Goal: Task Accomplishment & Management: Use online tool/utility

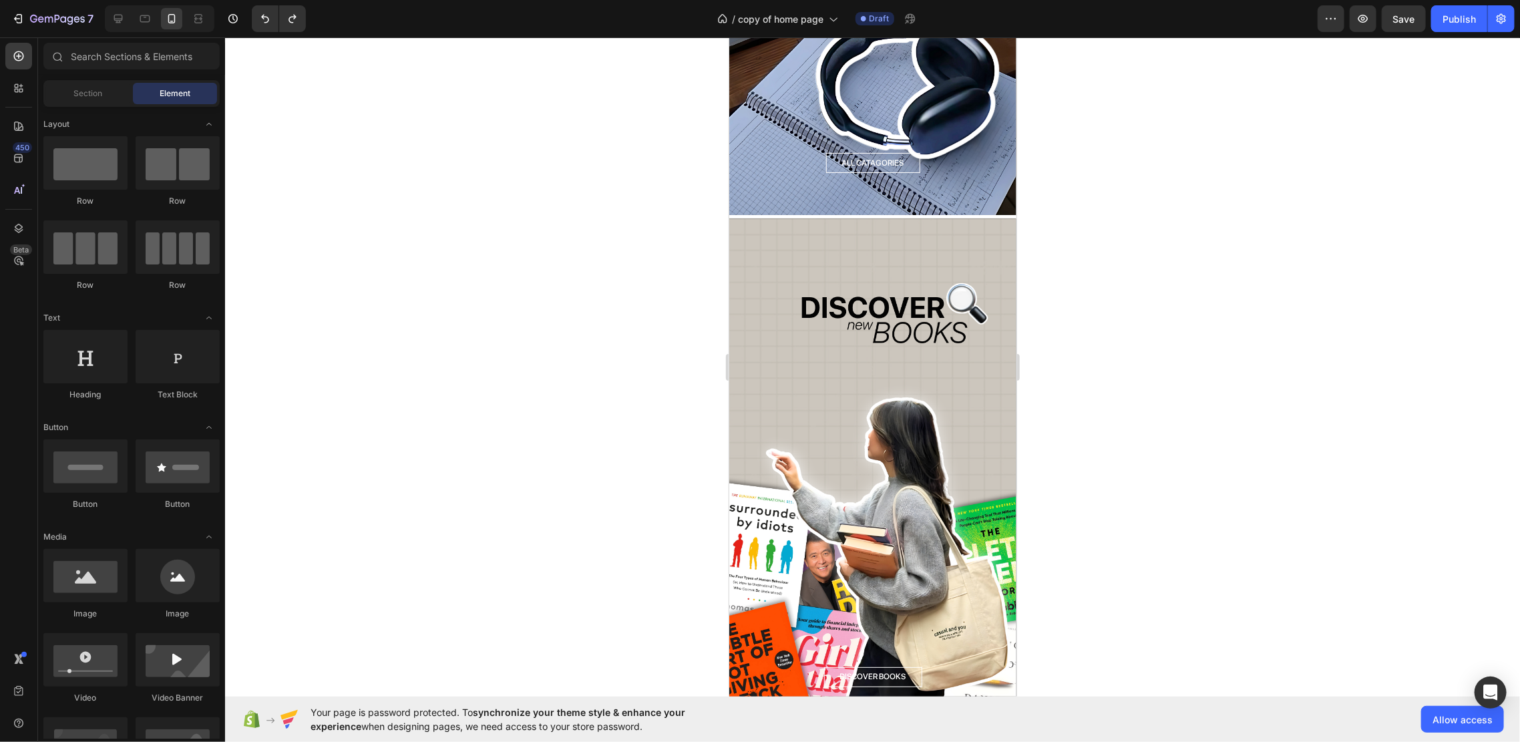
scroll to position [2662, 0]
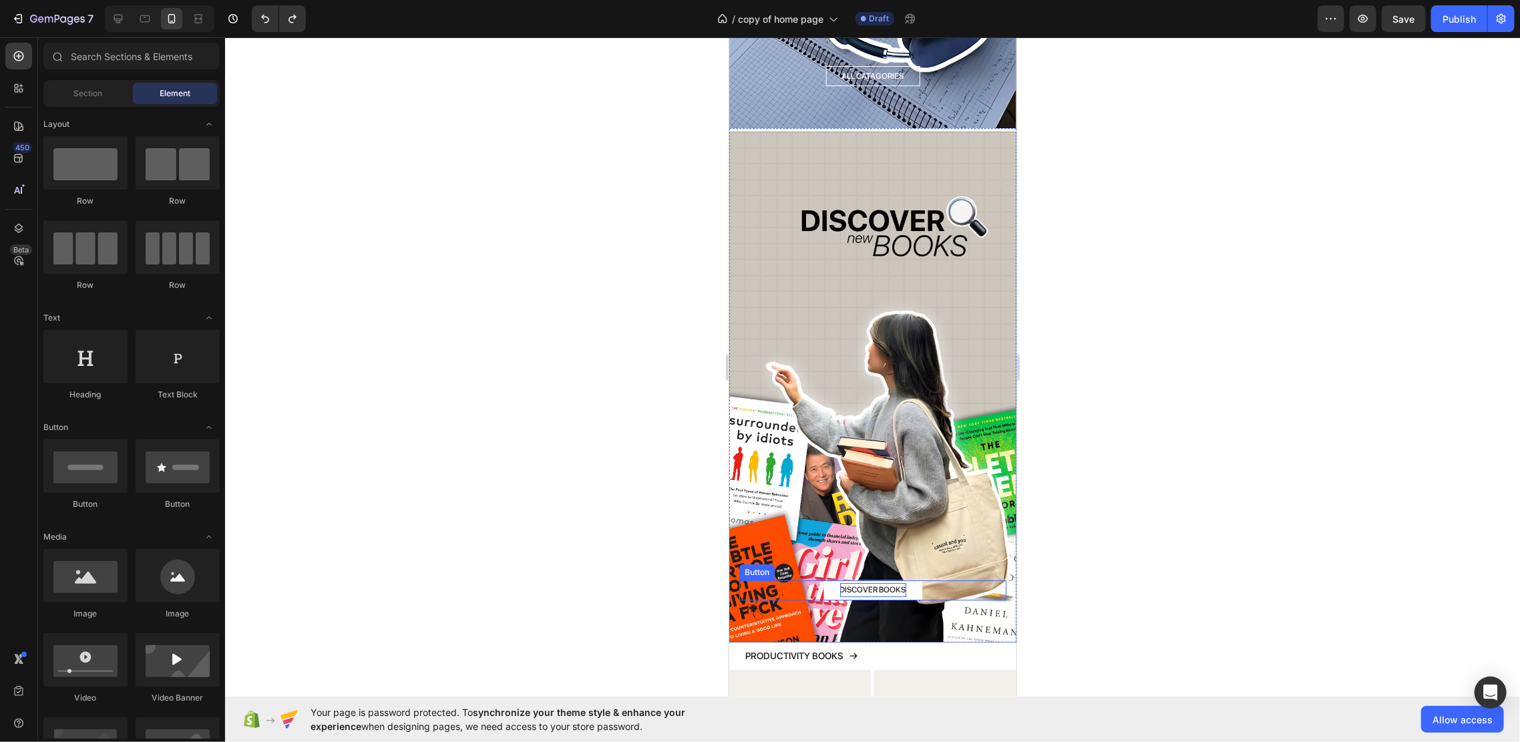
click at [896, 582] on p "DISCOVER BOOKS" at bounding box center [873, 589] width 66 height 15
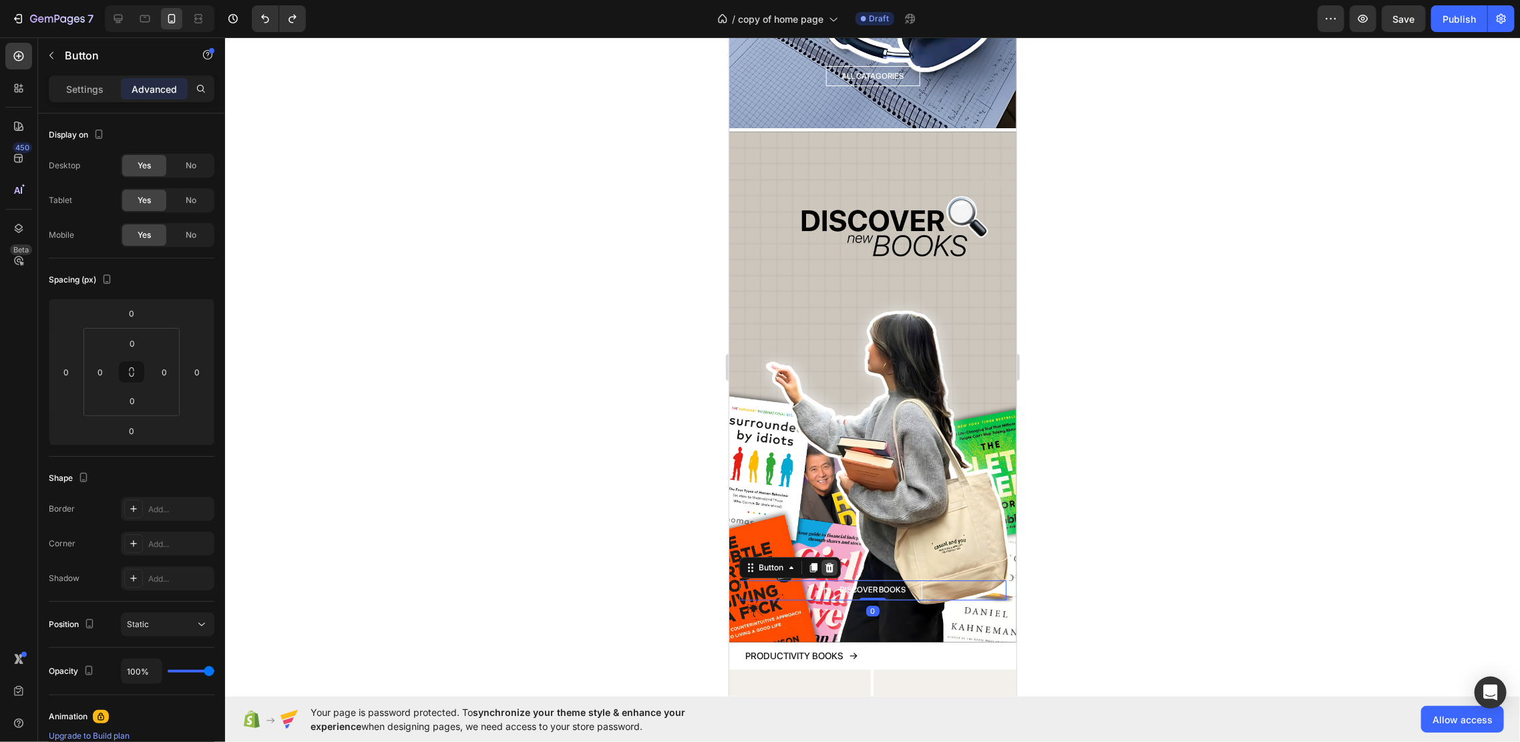
click at [831, 562] on icon at bounding box center [829, 566] width 9 height 9
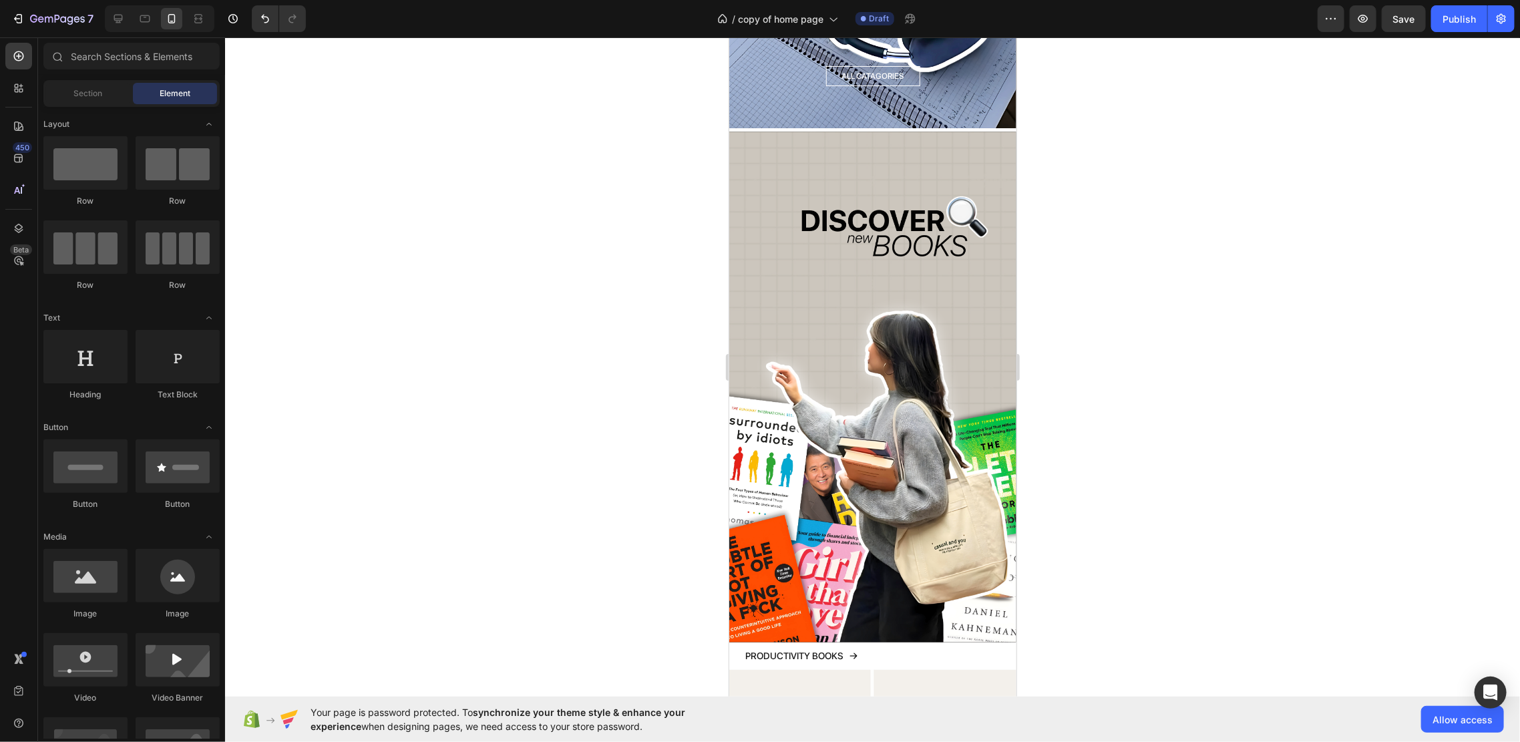
click at [1135, 421] on div at bounding box center [872, 389] width 1295 height 705
click at [1410, 23] on span "Save" at bounding box center [1404, 18] width 22 height 11
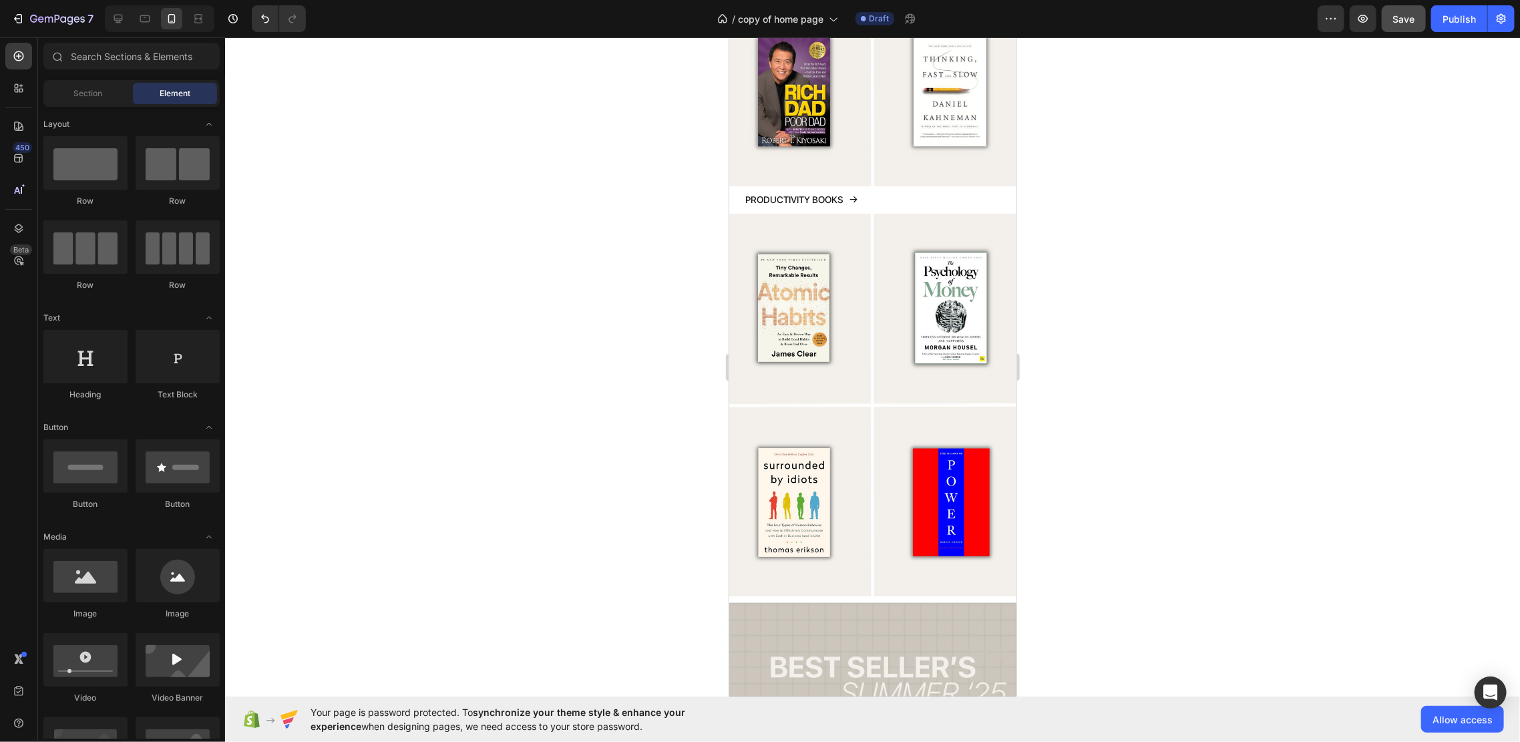
scroll to position [1158, 0]
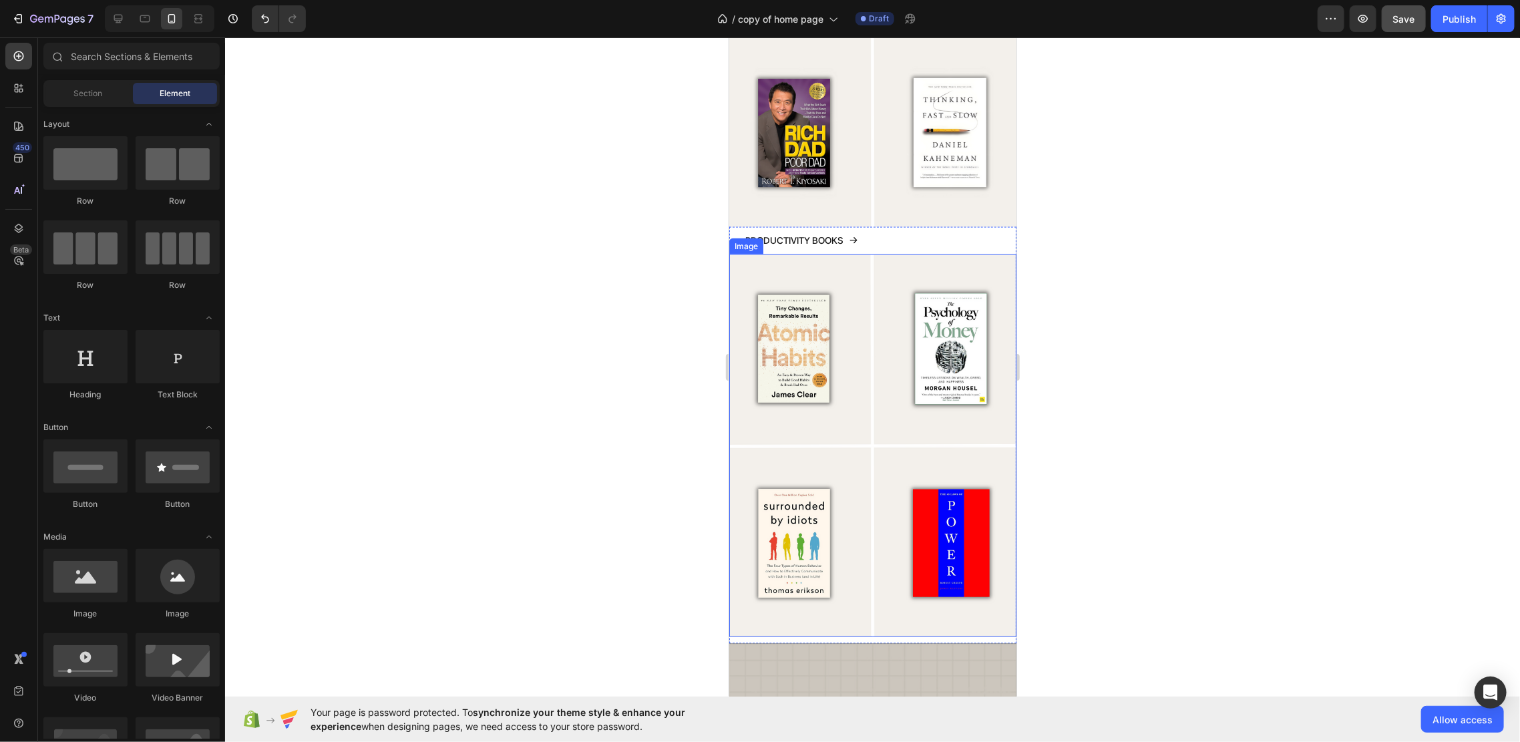
click at [948, 387] on img at bounding box center [872, 445] width 287 height 383
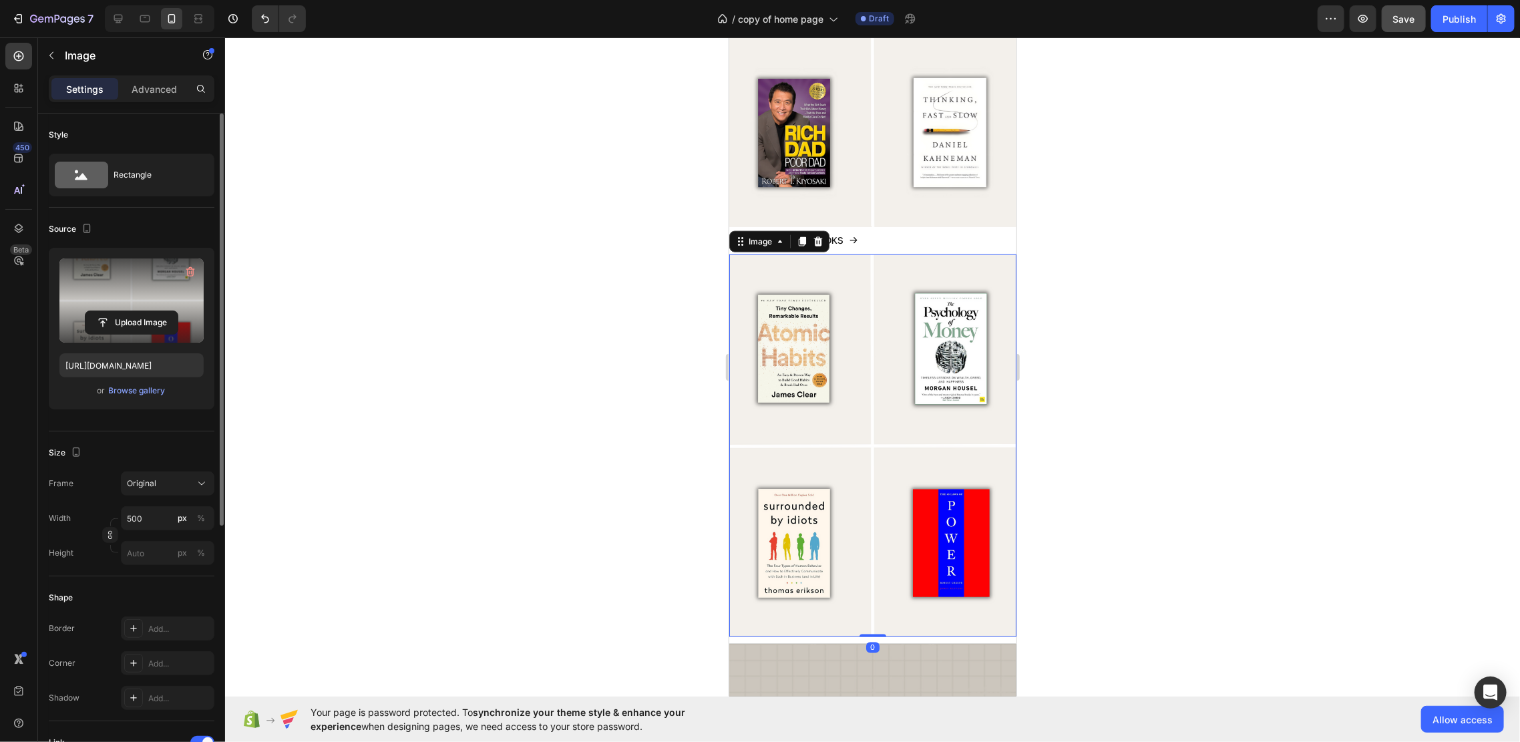
click at [125, 306] on label at bounding box center [131, 300] width 144 height 84
click at [125, 311] on input "file" at bounding box center [131, 322] width 92 height 23
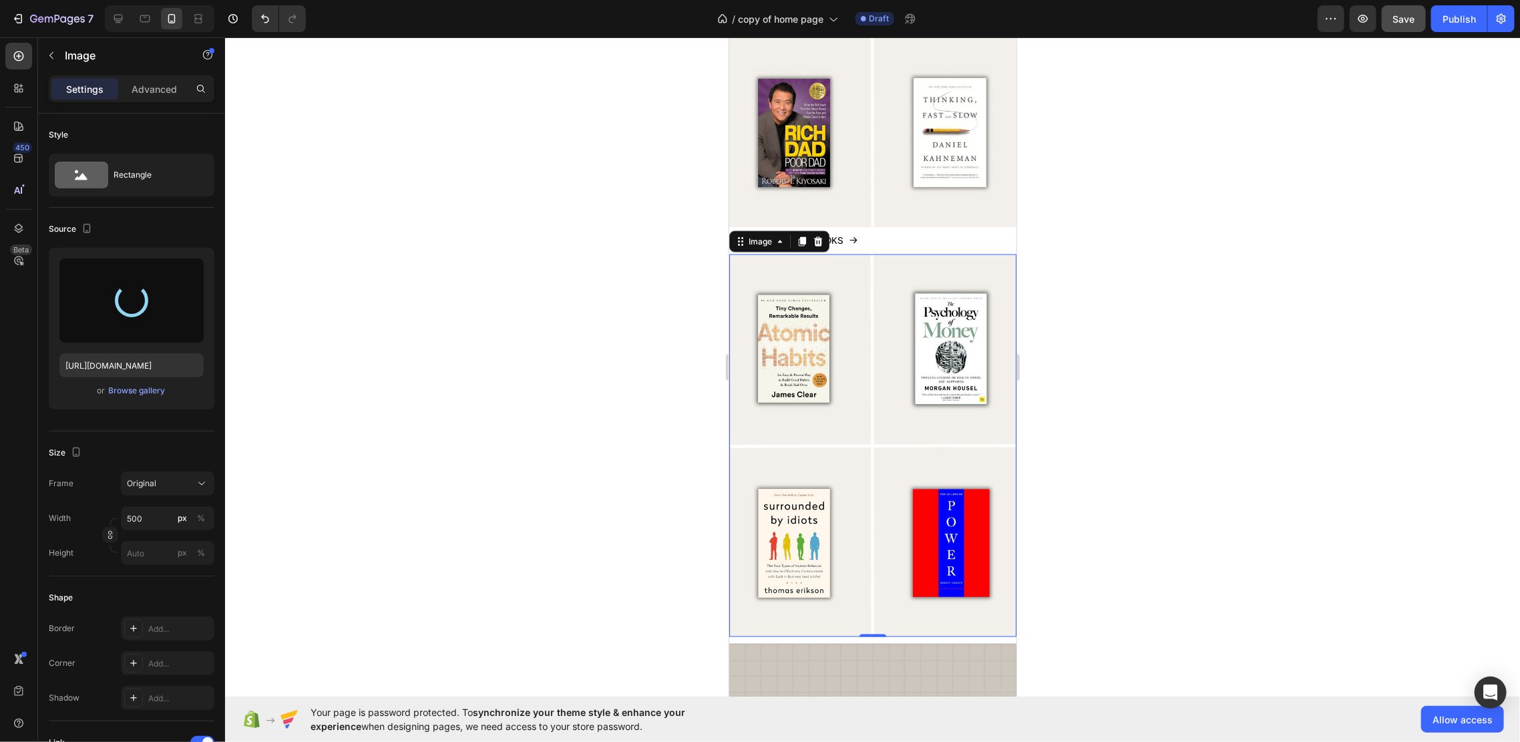
type input "[URL][DOMAIN_NAME]"
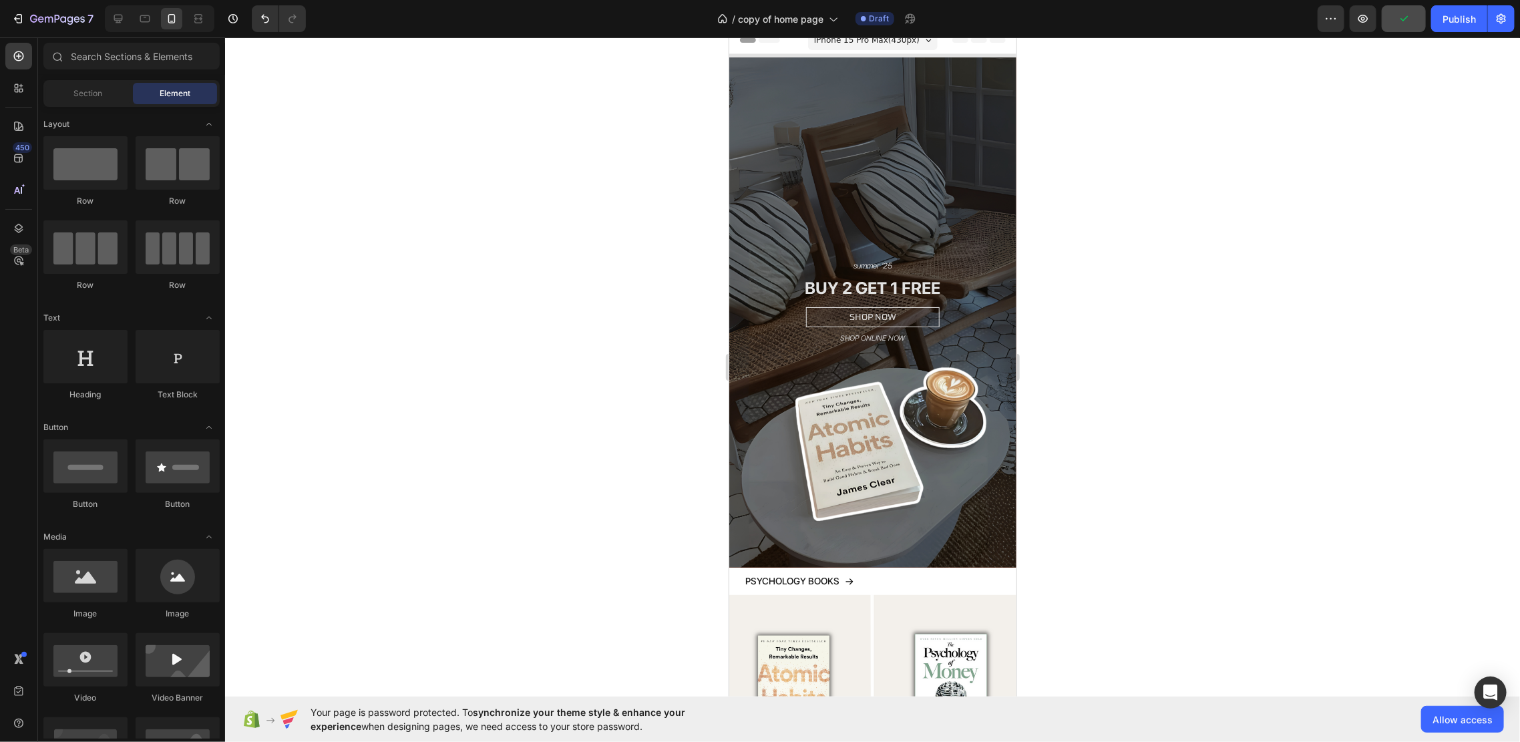
scroll to position [0, 0]
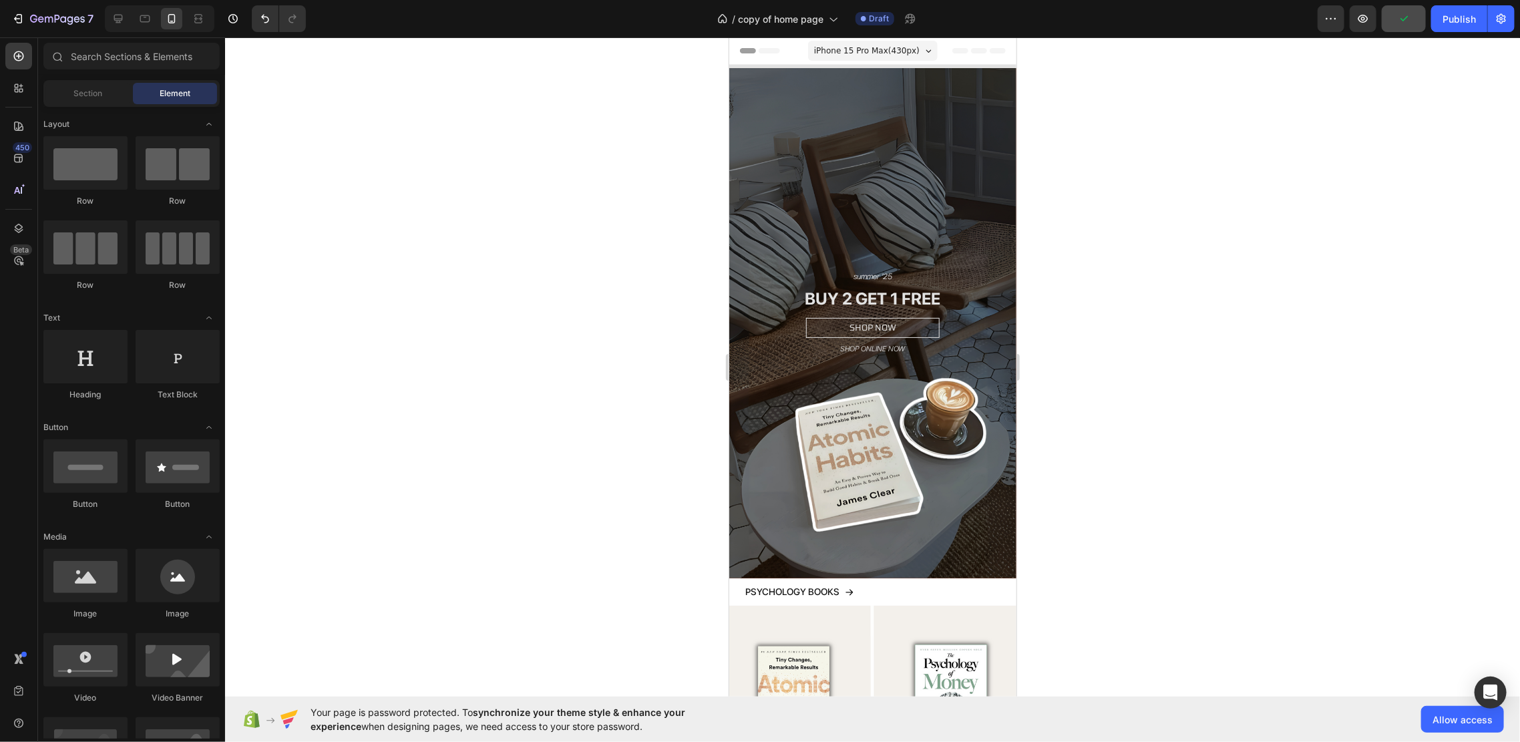
drag, startPoint x: 1009, startPoint y: 256, endPoint x: 1907, endPoint y: 88, distance: 914.5
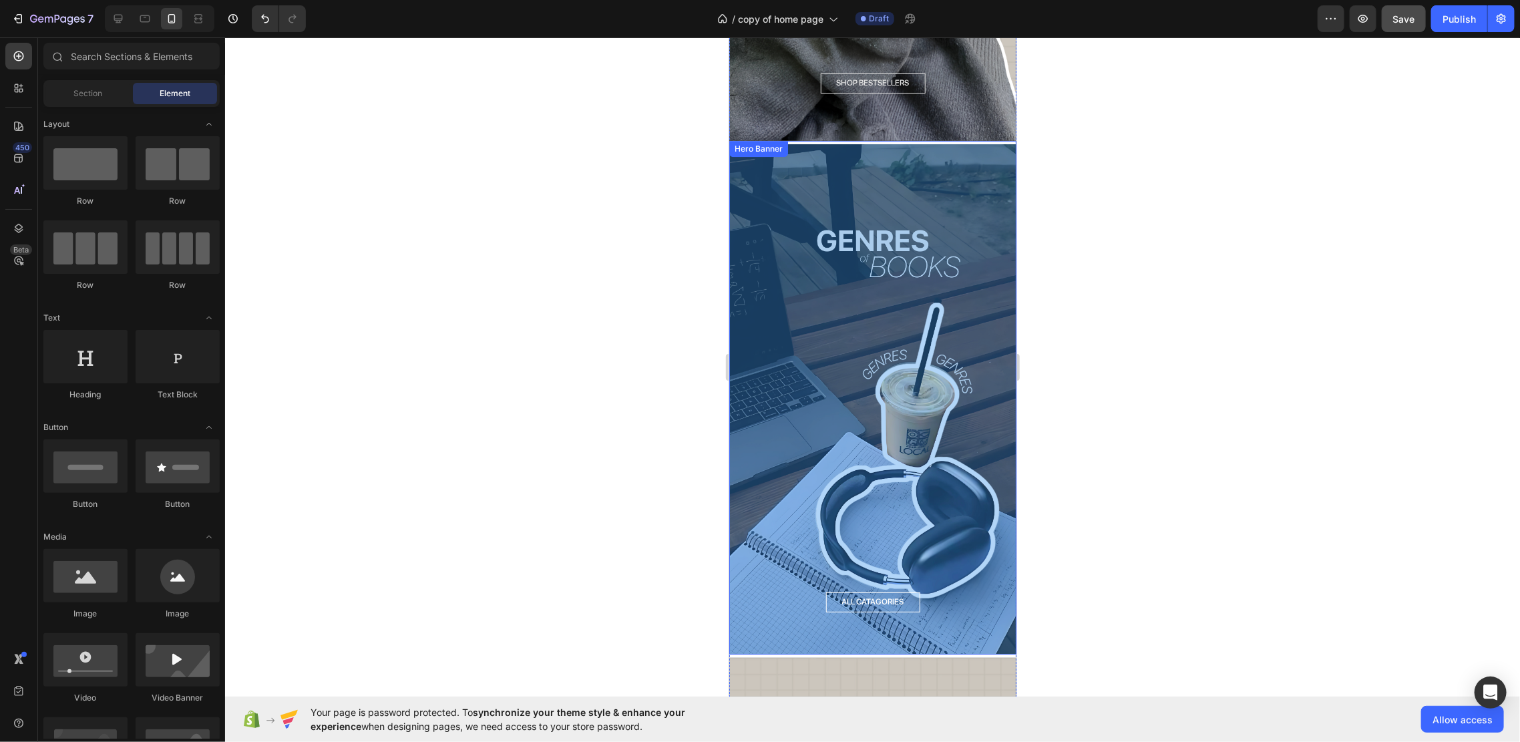
scroll to position [2493, 0]
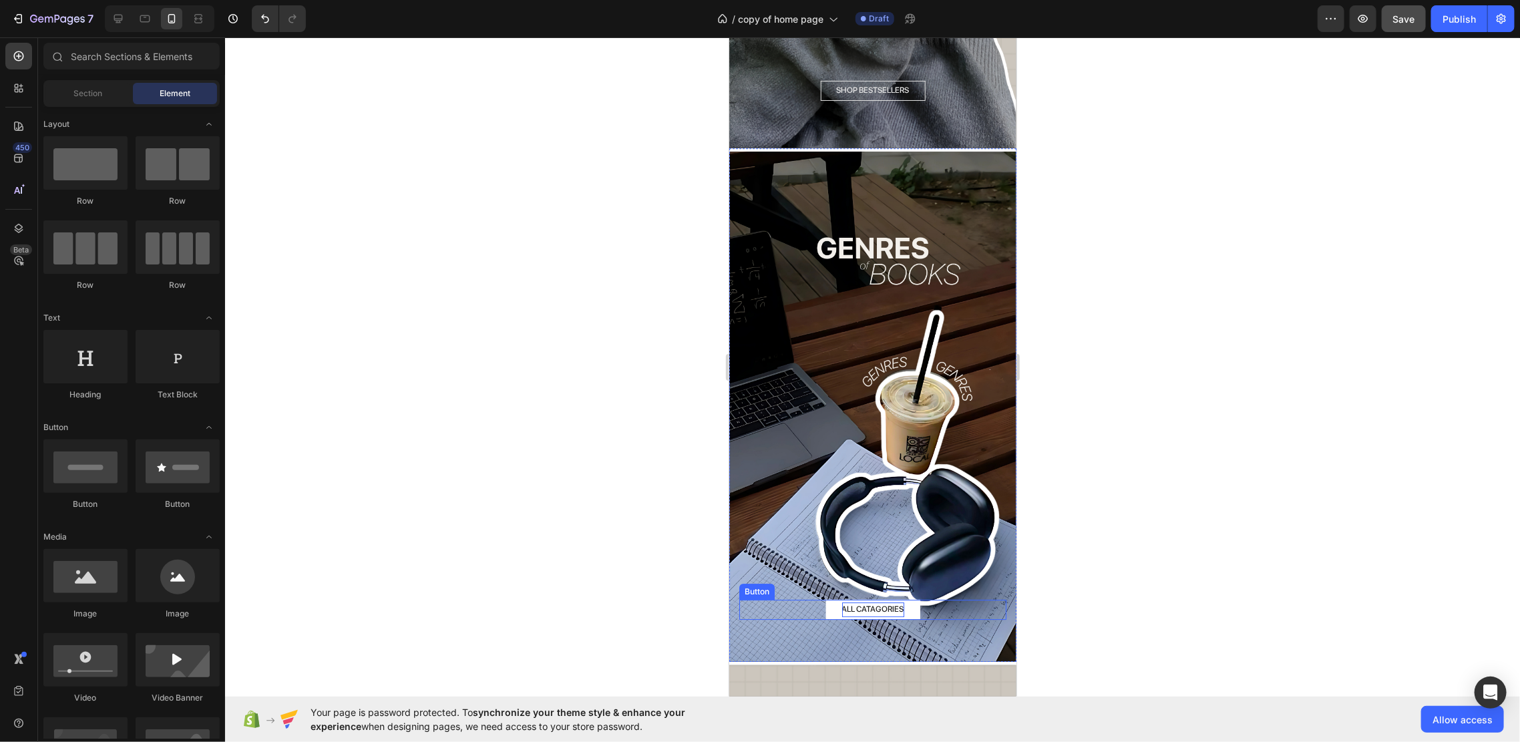
click at [878, 602] on p "ALL CATAGORIES" at bounding box center [873, 609] width 62 height 15
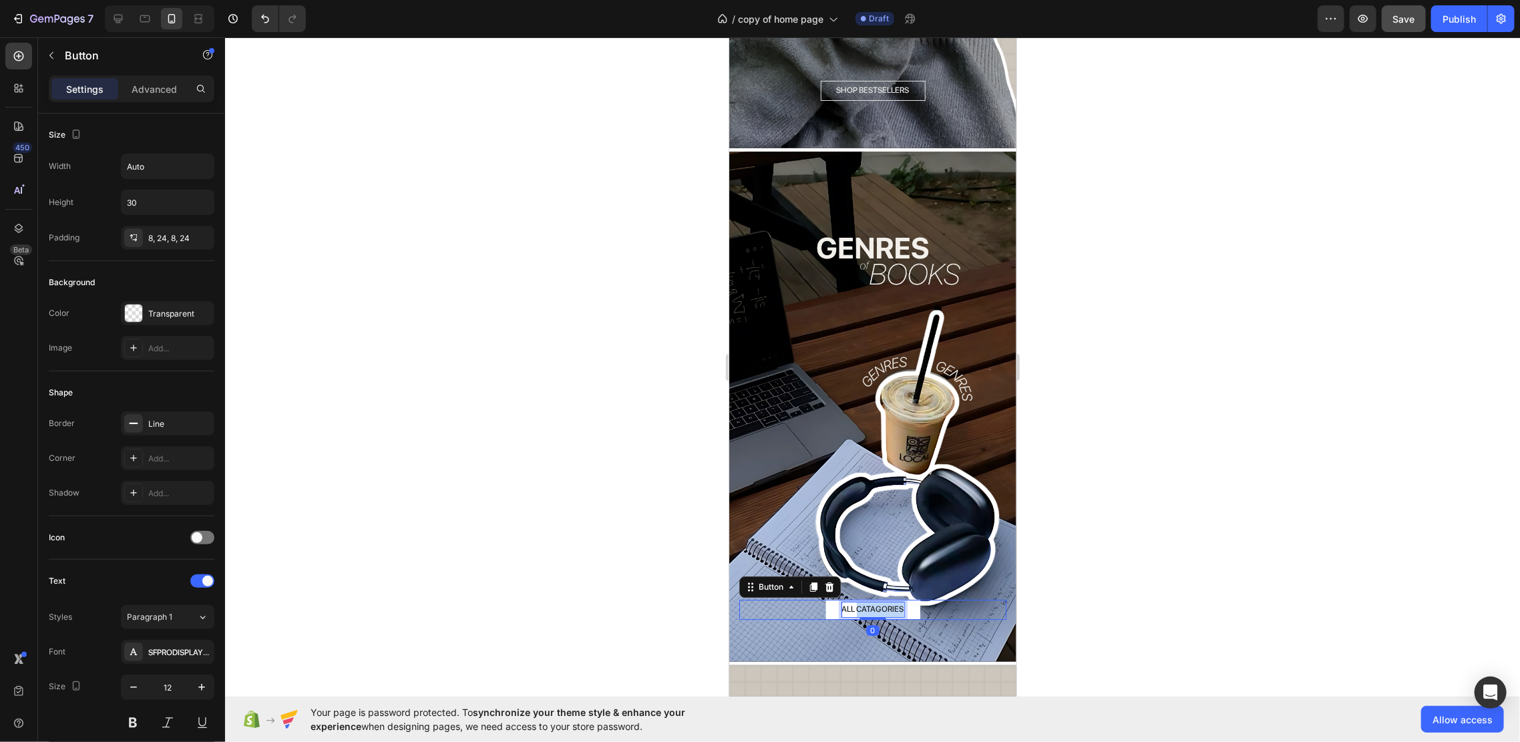
click at [878, 602] on p "ALL CATAGORIES" at bounding box center [873, 609] width 62 height 15
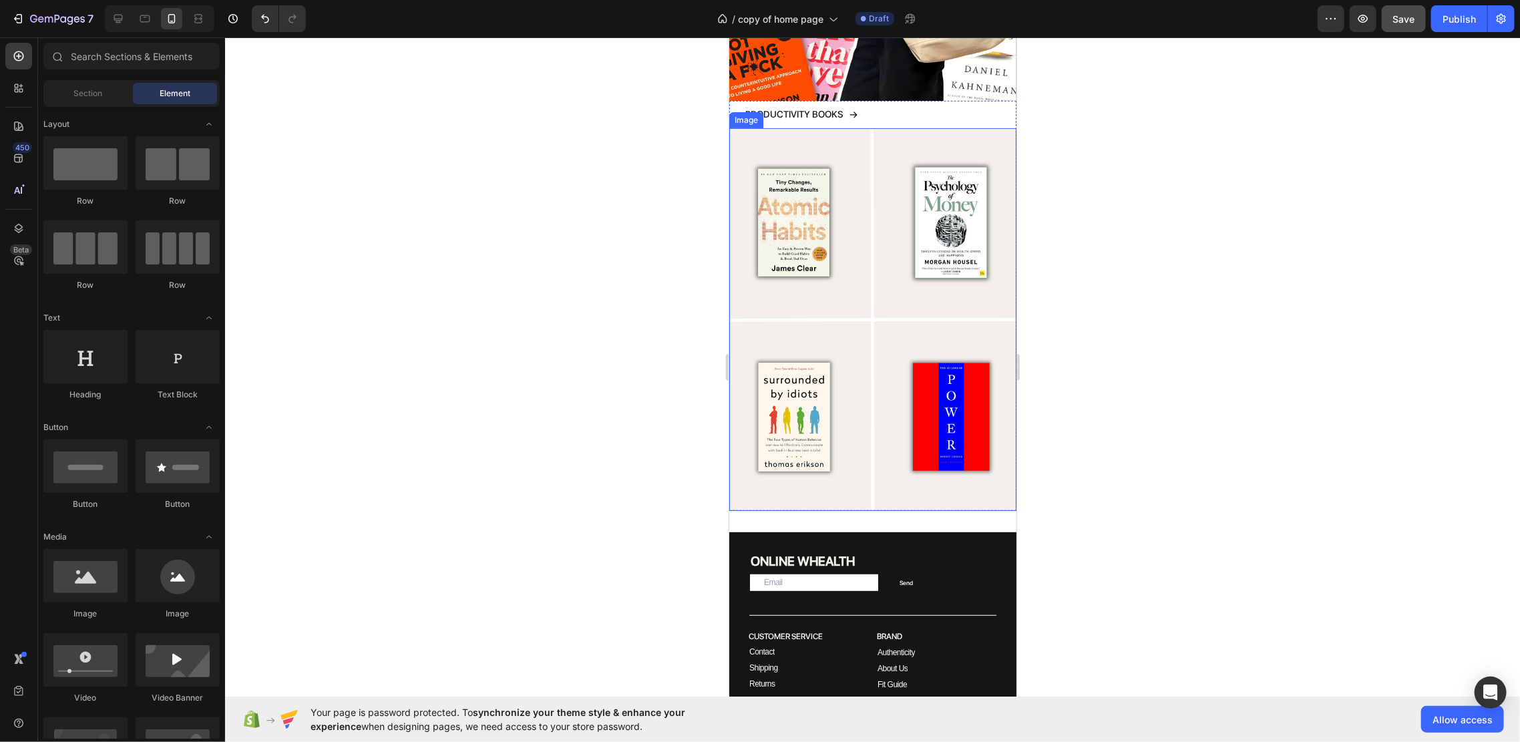
scroll to position [3514, 0]
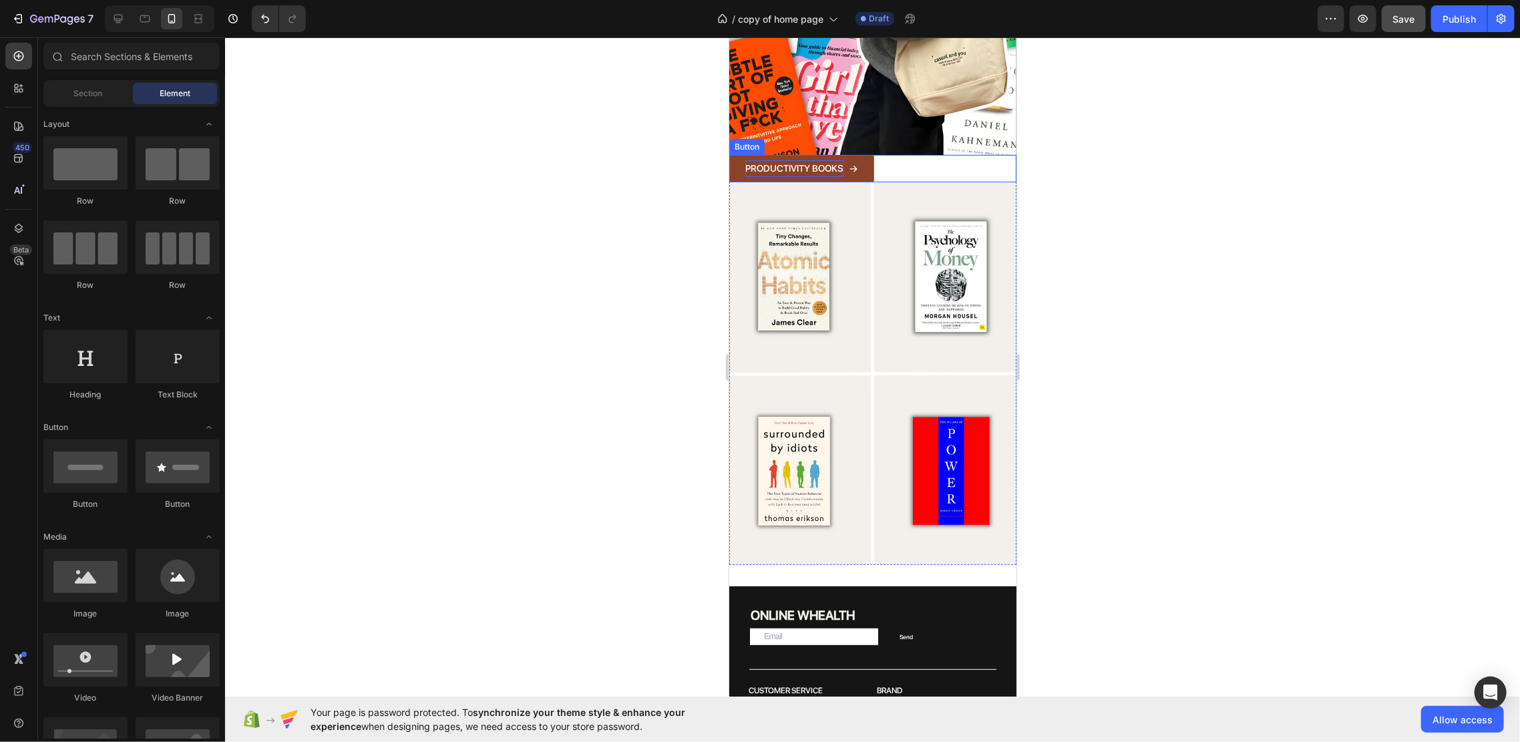
click at [807, 160] on p "PRODUCTIVITY BOOKS" at bounding box center [794, 168] width 98 height 17
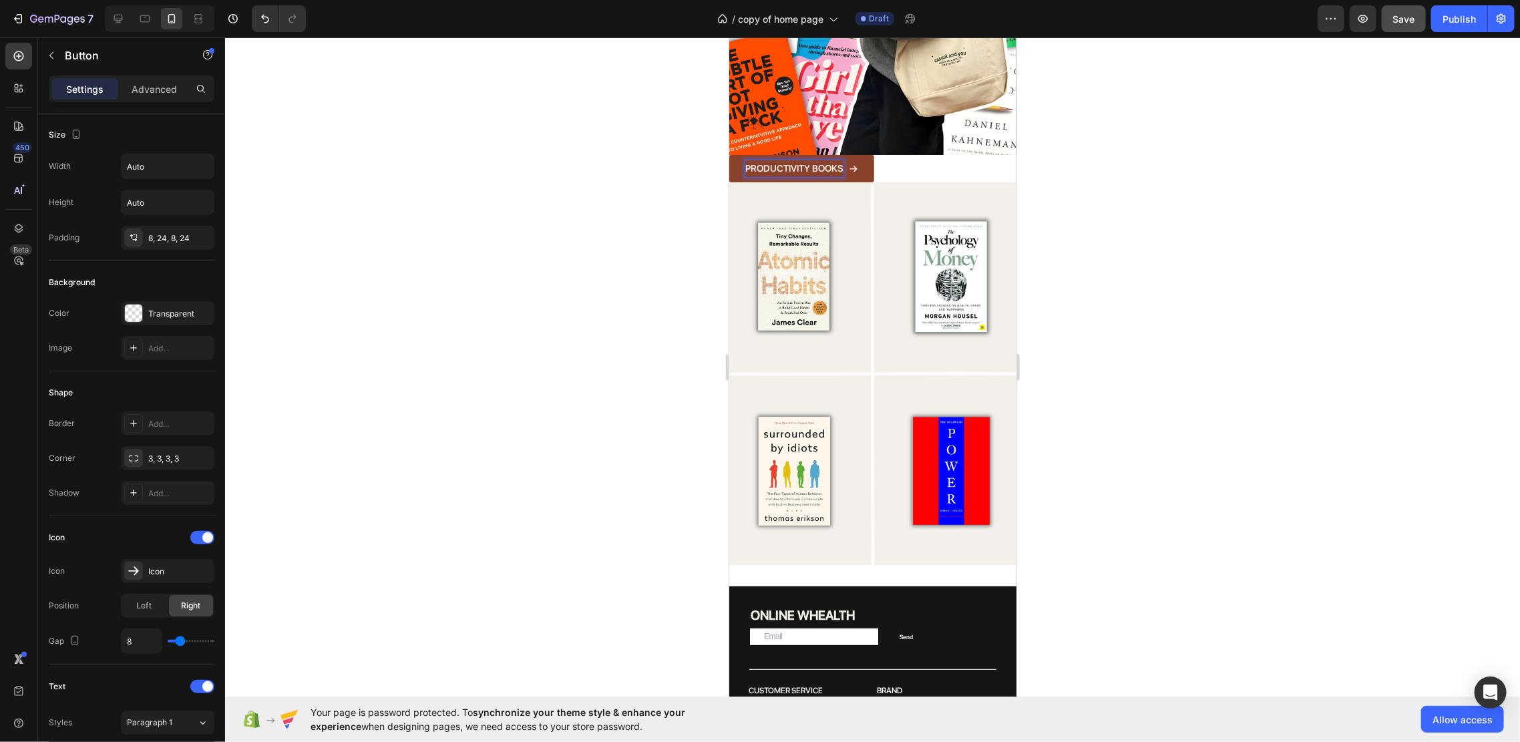
click at [801, 160] on p "PRODUCTIVITY BOOKS" at bounding box center [794, 168] width 98 height 17
click at [1133, 158] on div at bounding box center [872, 389] width 1295 height 705
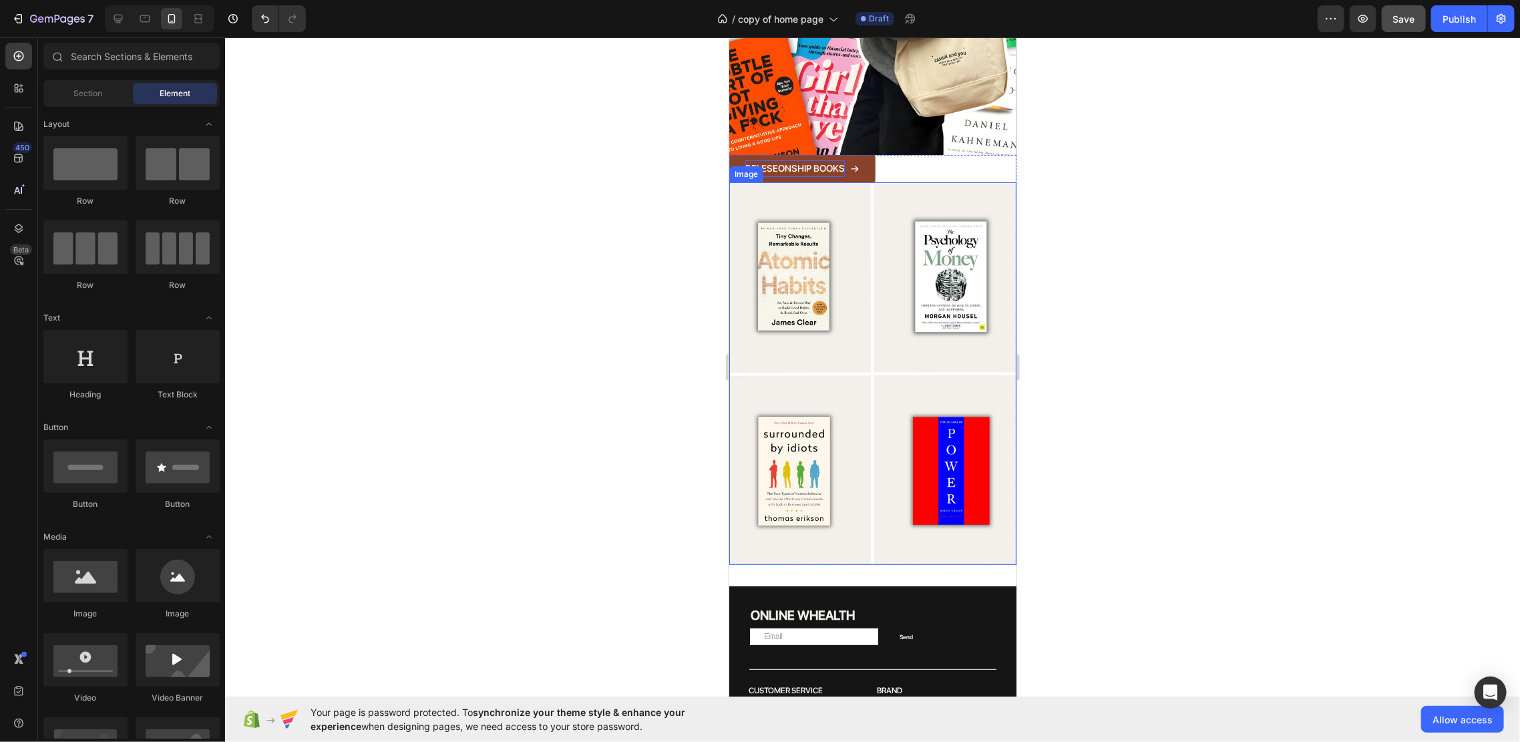
click at [818, 160] on p "RELESEONSHIP BOOKS" at bounding box center [795, 168] width 100 height 17
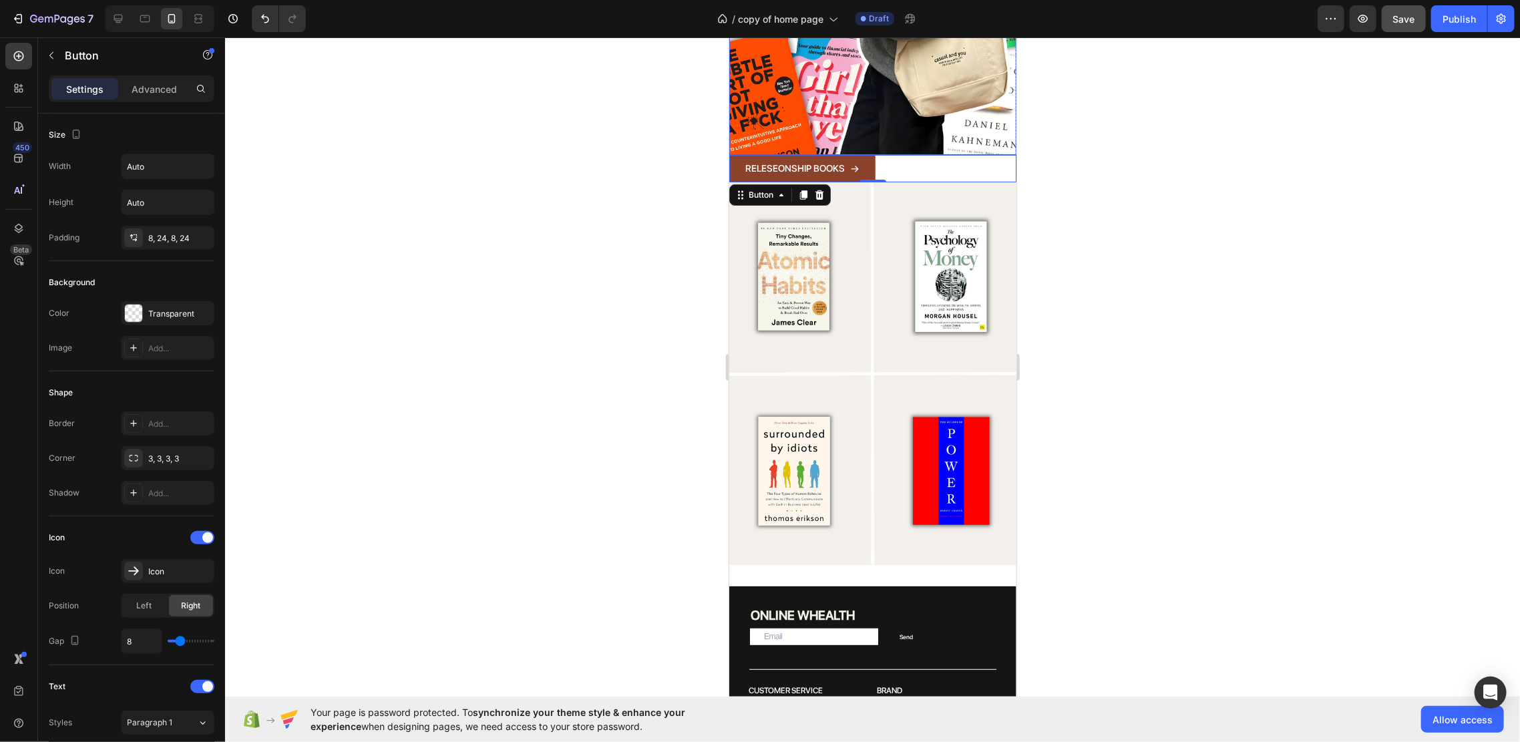
click at [789, 154] on link "RELESEONSHIP BOOKS" at bounding box center [802, 167] width 146 height 27
click at [781, 160] on p "RELESEONSHIP BOOKS" at bounding box center [795, 168] width 100 height 17
click at [1144, 128] on div at bounding box center [872, 389] width 1295 height 705
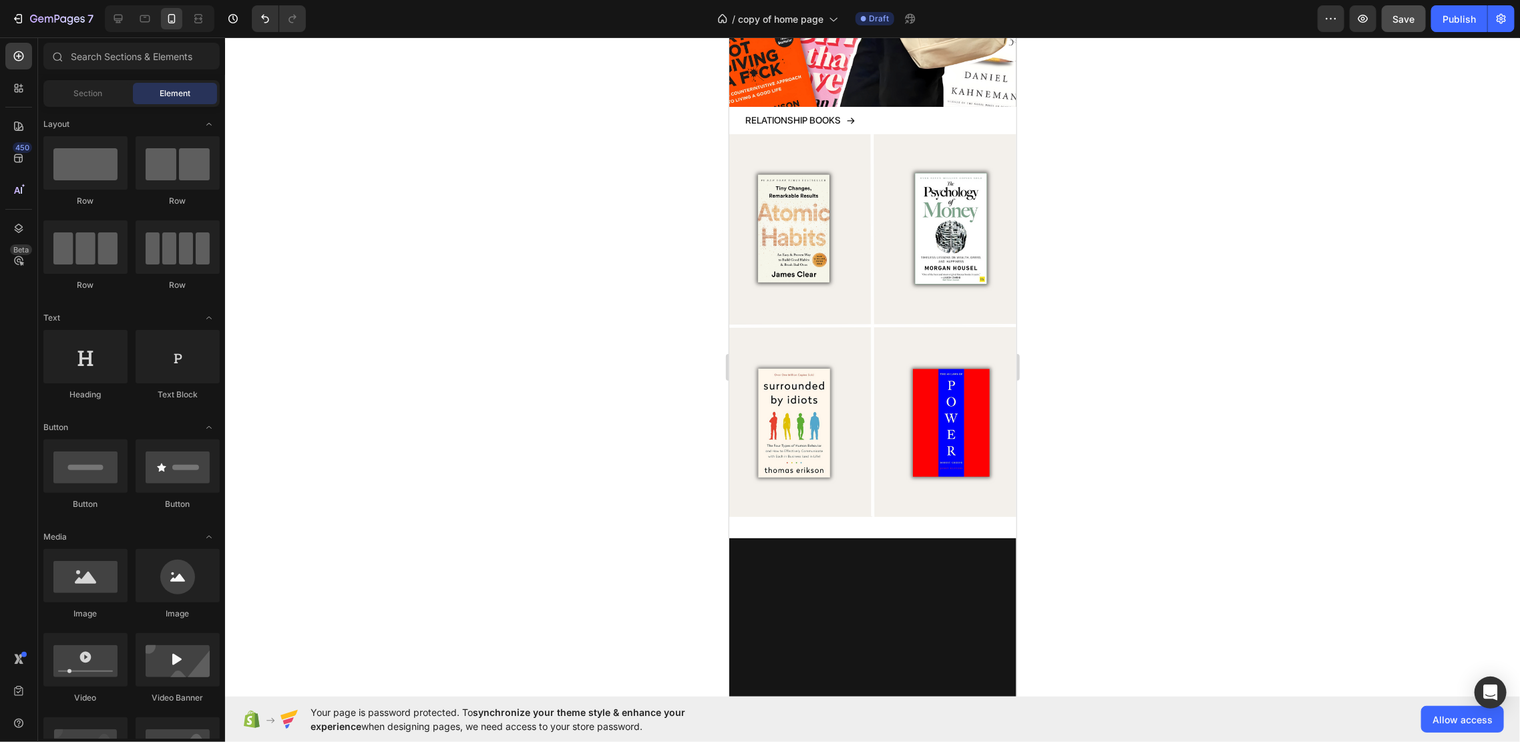
scroll to position [3295, 0]
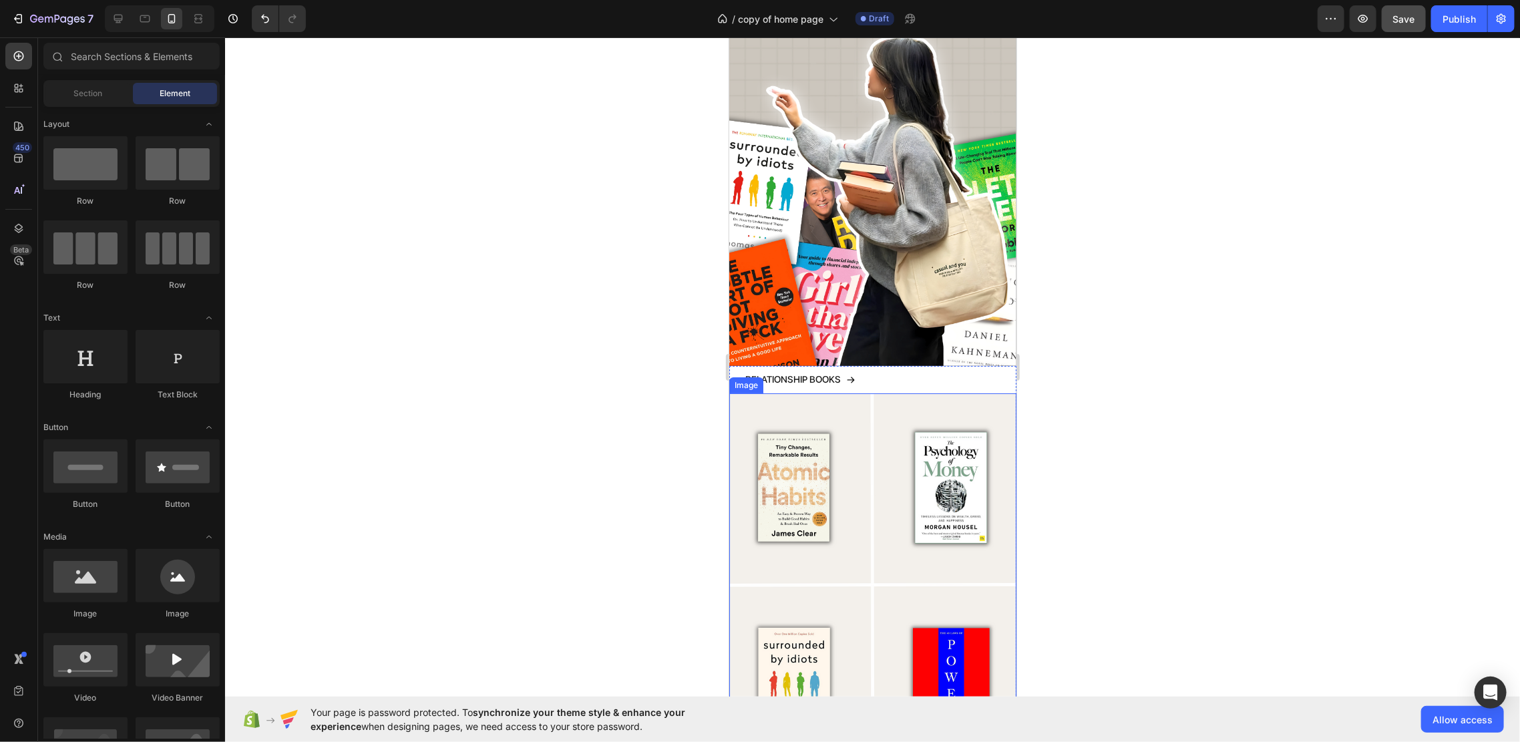
click at [881, 393] on img at bounding box center [872, 584] width 287 height 383
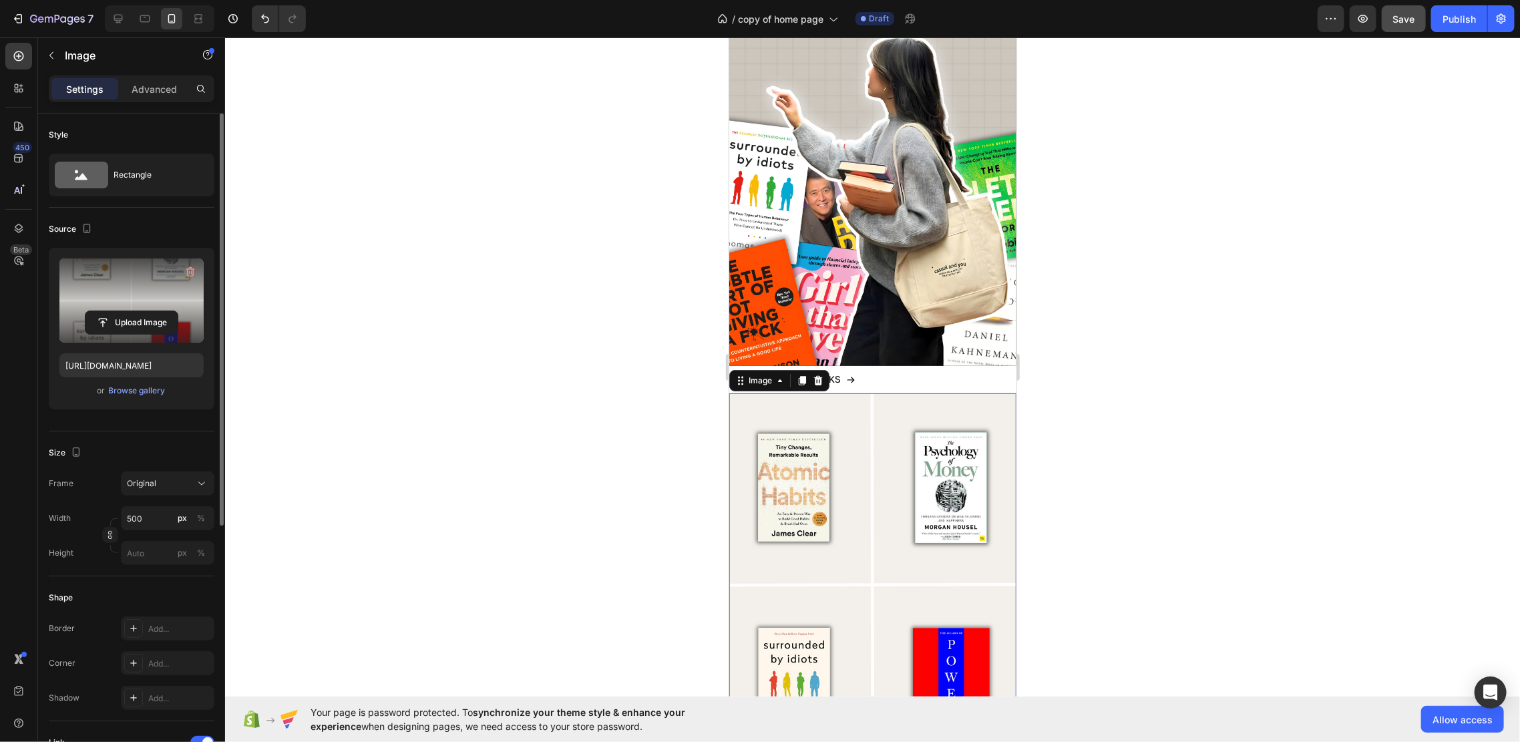
scroll to position [3473, 0]
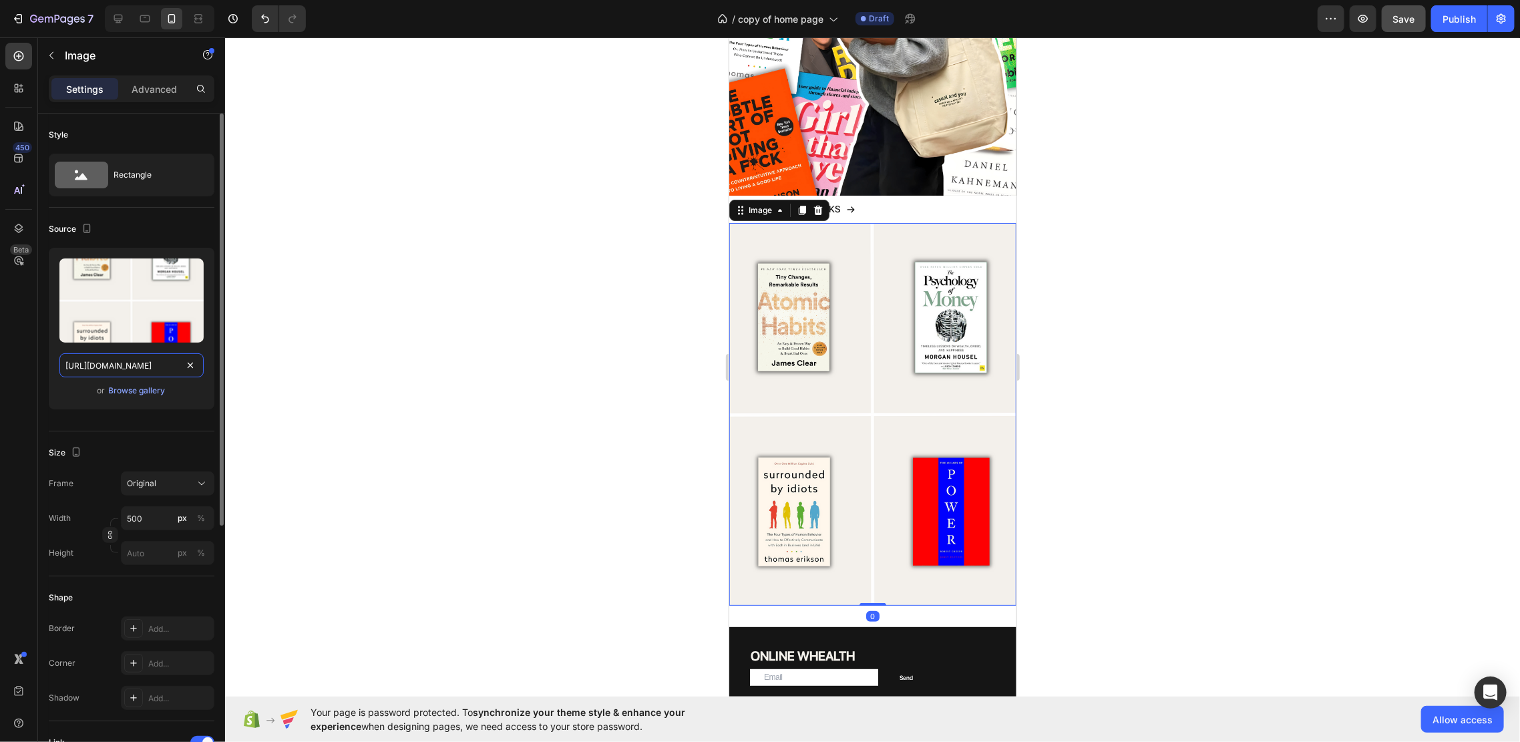
click at [128, 362] on input "[URL][DOMAIN_NAME]" at bounding box center [131, 365] width 144 height 24
click at [132, 393] on div "Browse gallery" at bounding box center [137, 391] width 57 height 12
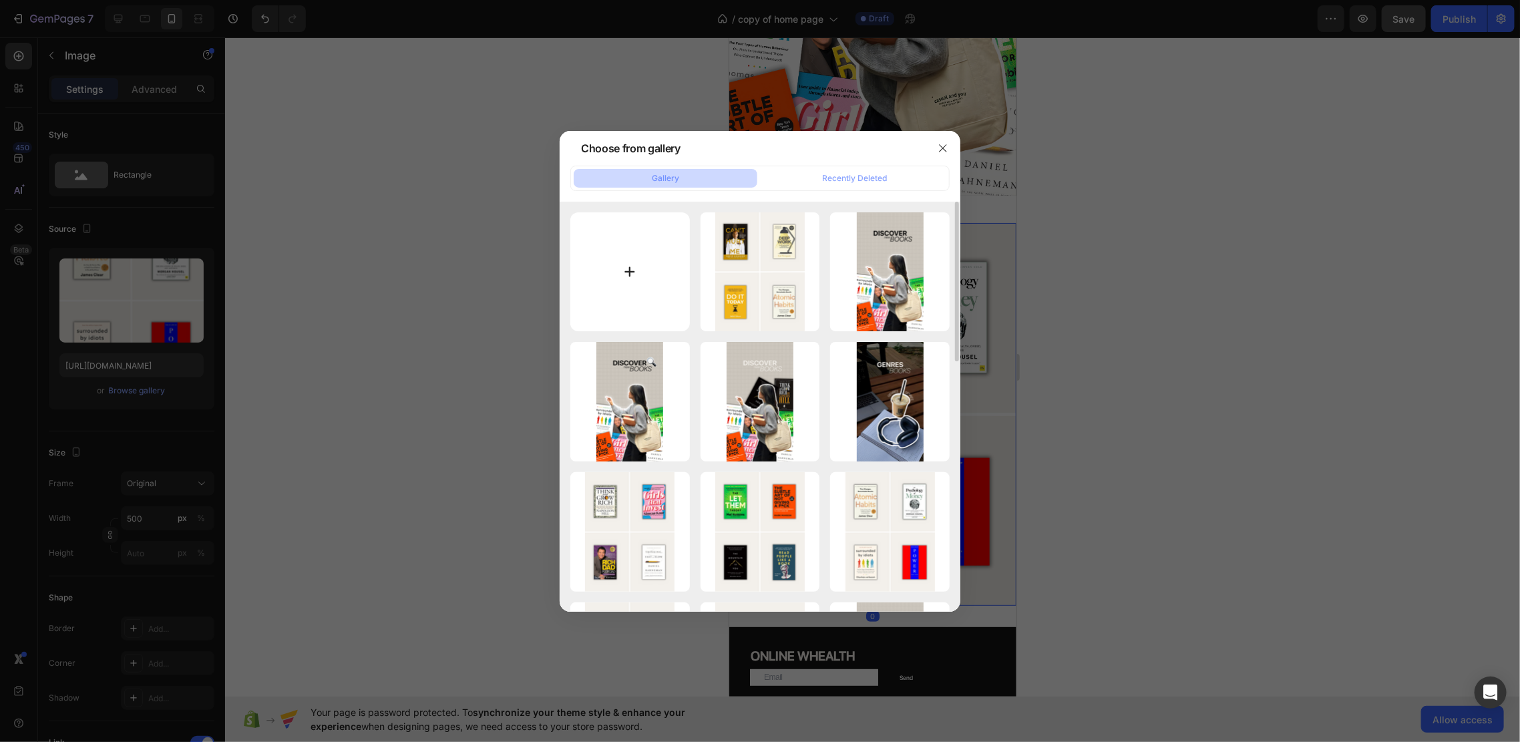
click at [629, 287] on input "file" at bounding box center [630, 272] width 120 height 120
type input "C:\fakepath\Kopie van [PERSON_NAME] zonder titel (29).png"
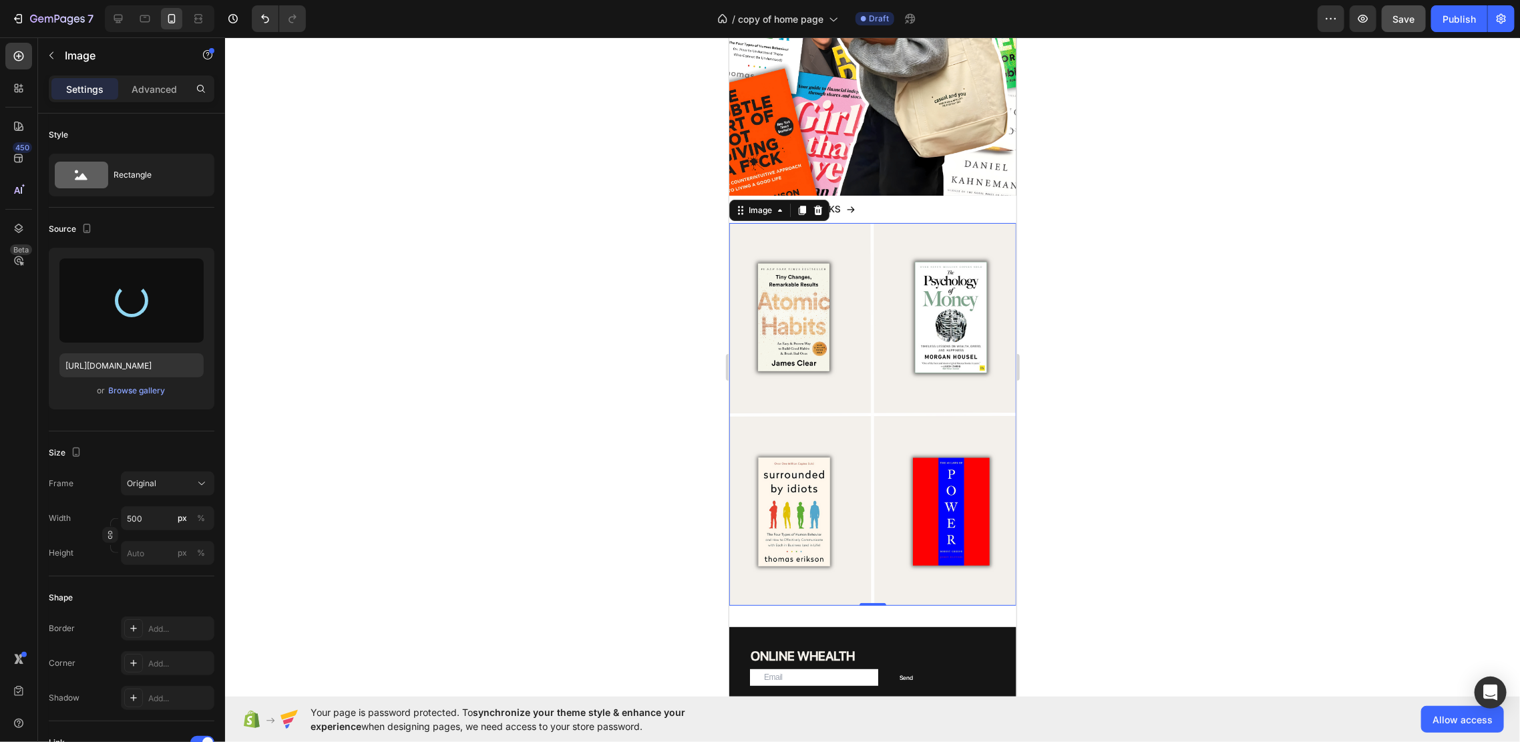
type input "[URL][DOMAIN_NAME]"
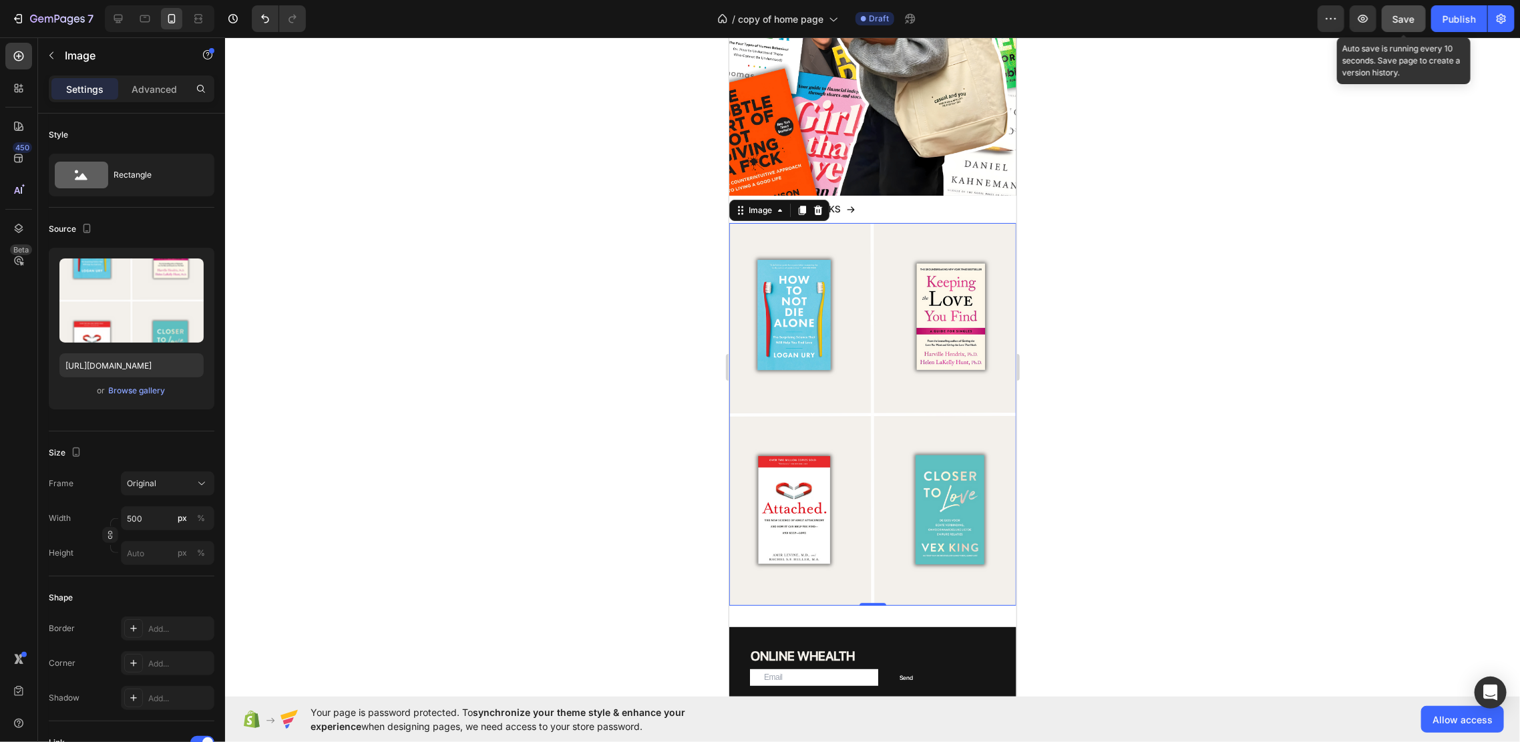
click at [1415, 17] on span "Save" at bounding box center [1404, 18] width 22 height 11
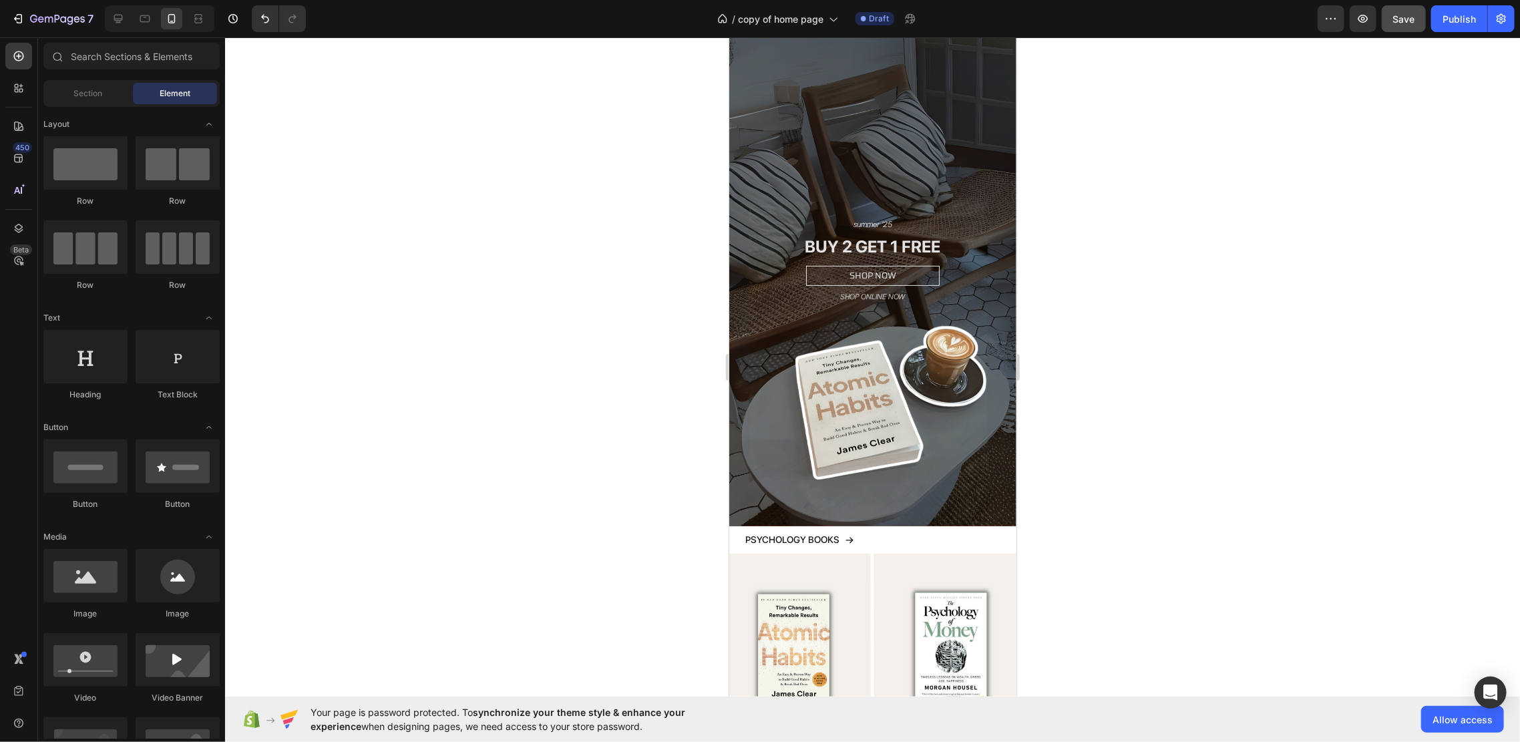
scroll to position [0, 0]
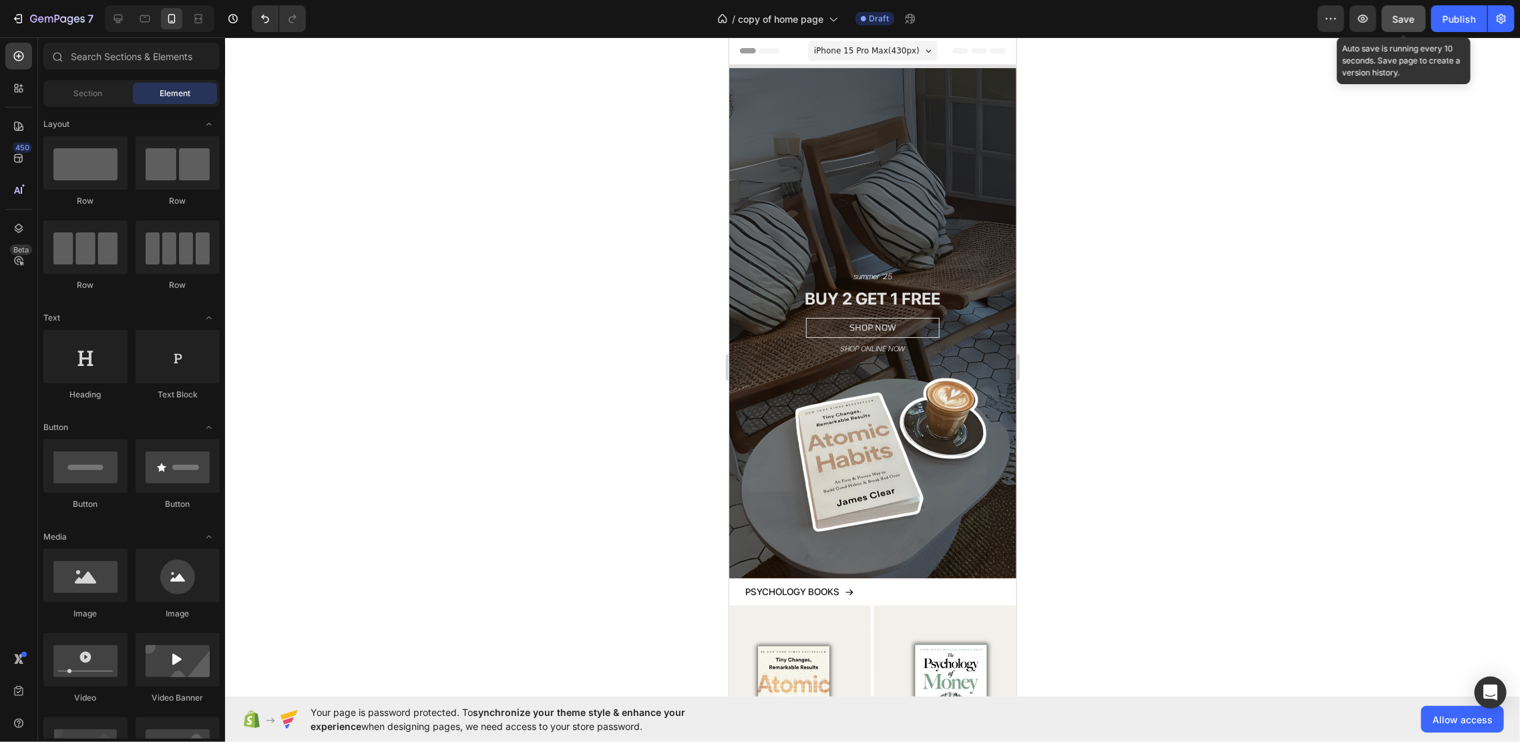
click at [1397, 7] on button "Save" at bounding box center [1404, 18] width 44 height 27
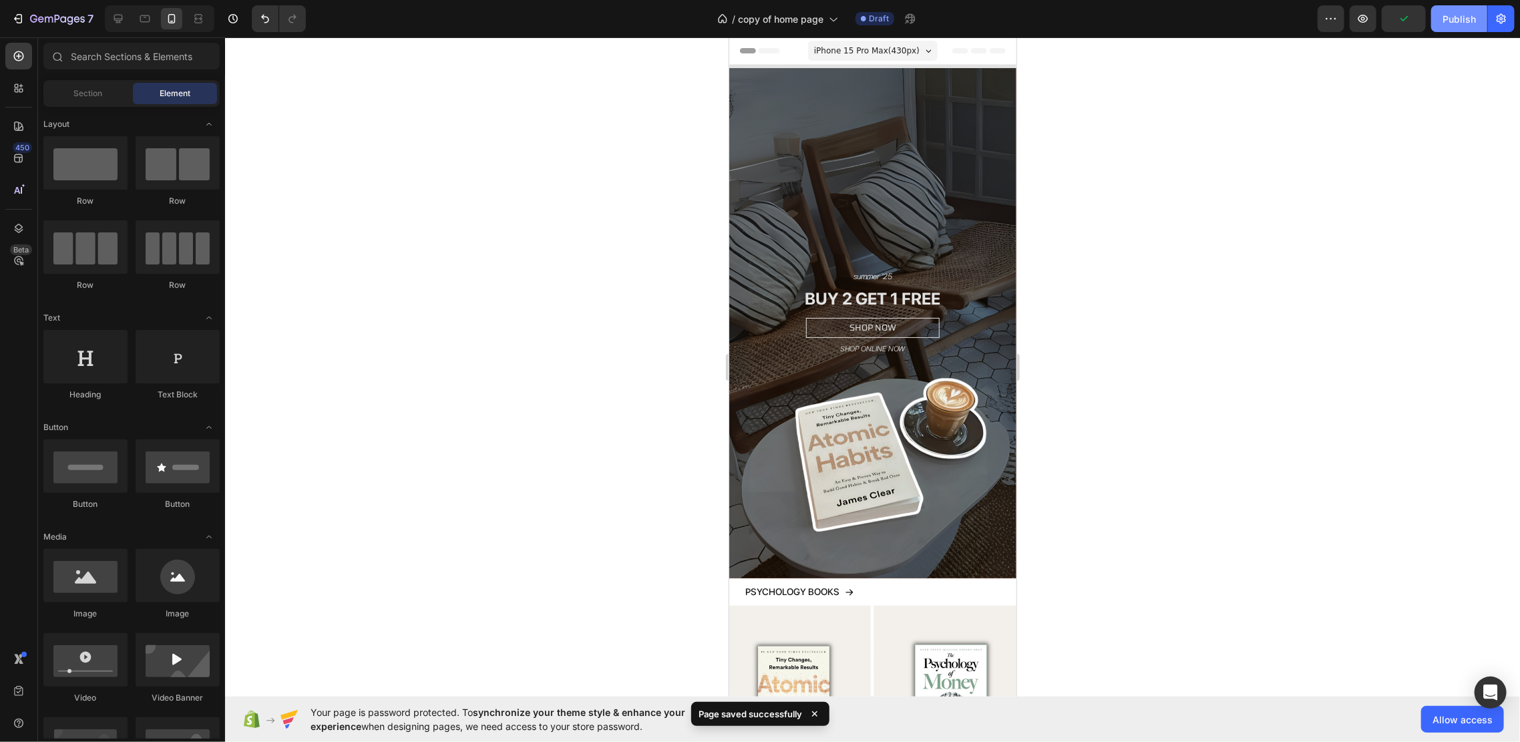
click at [1448, 16] on div "Publish" at bounding box center [1459, 19] width 33 height 14
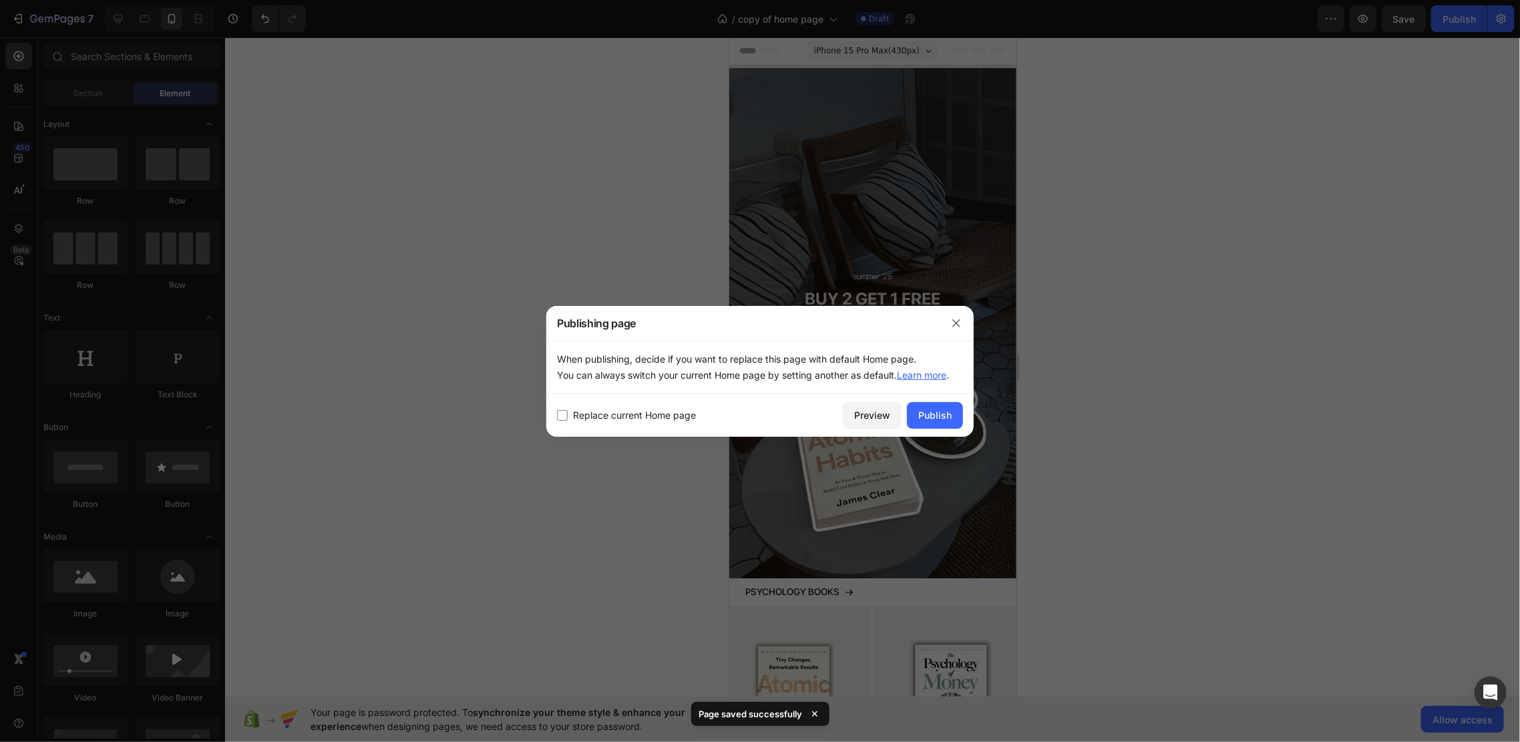
click at [611, 416] on span "Replace current Home page" at bounding box center [634, 415] width 123 height 16
checkbox input "true"
click at [954, 419] on button "Publish" at bounding box center [935, 415] width 56 height 27
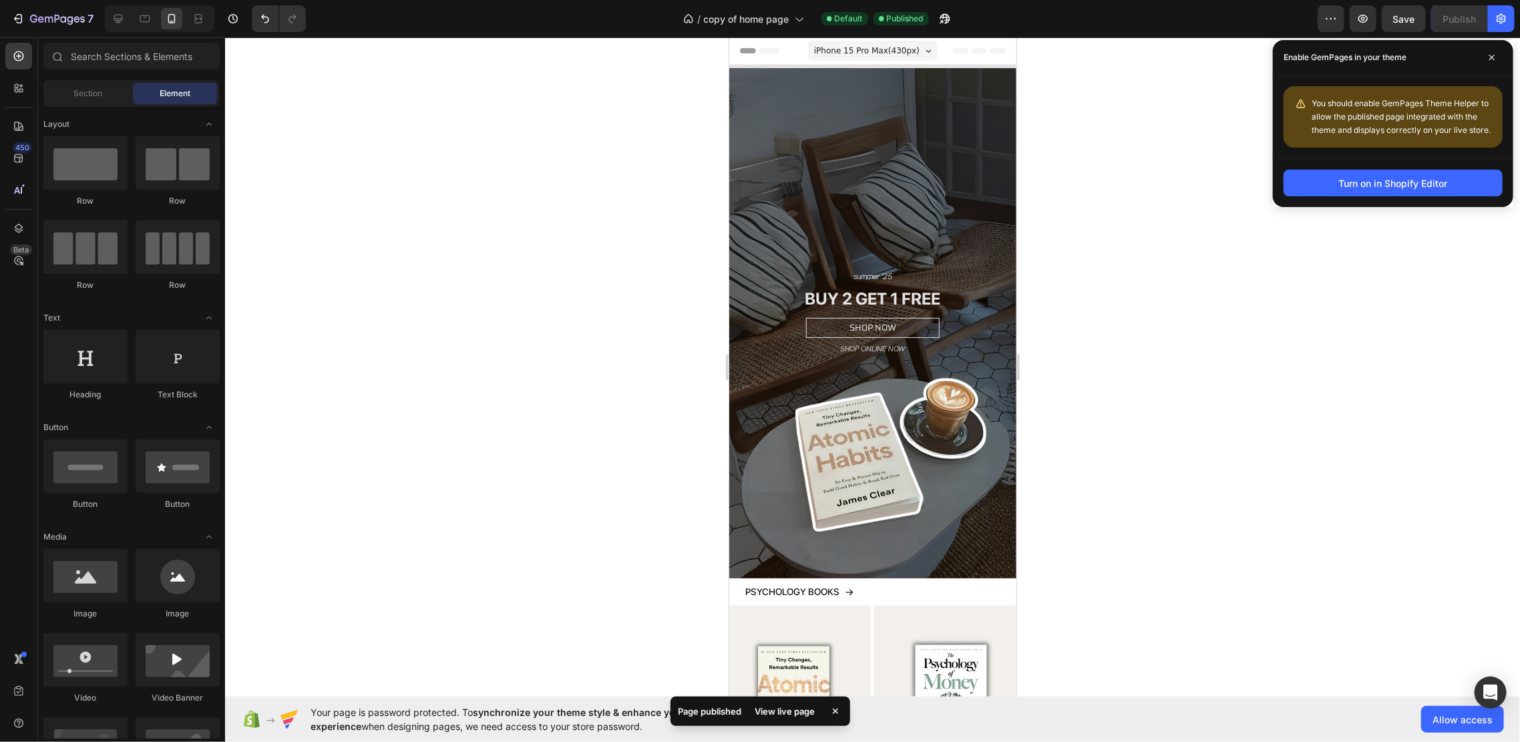
click at [1337, 166] on div "Turn on in Shopify Editor" at bounding box center [1393, 182] width 240 height 49
click at [1336, 170] on button "Turn on in Shopify Editor" at bounding box center [1393, 183] width 219 height 27
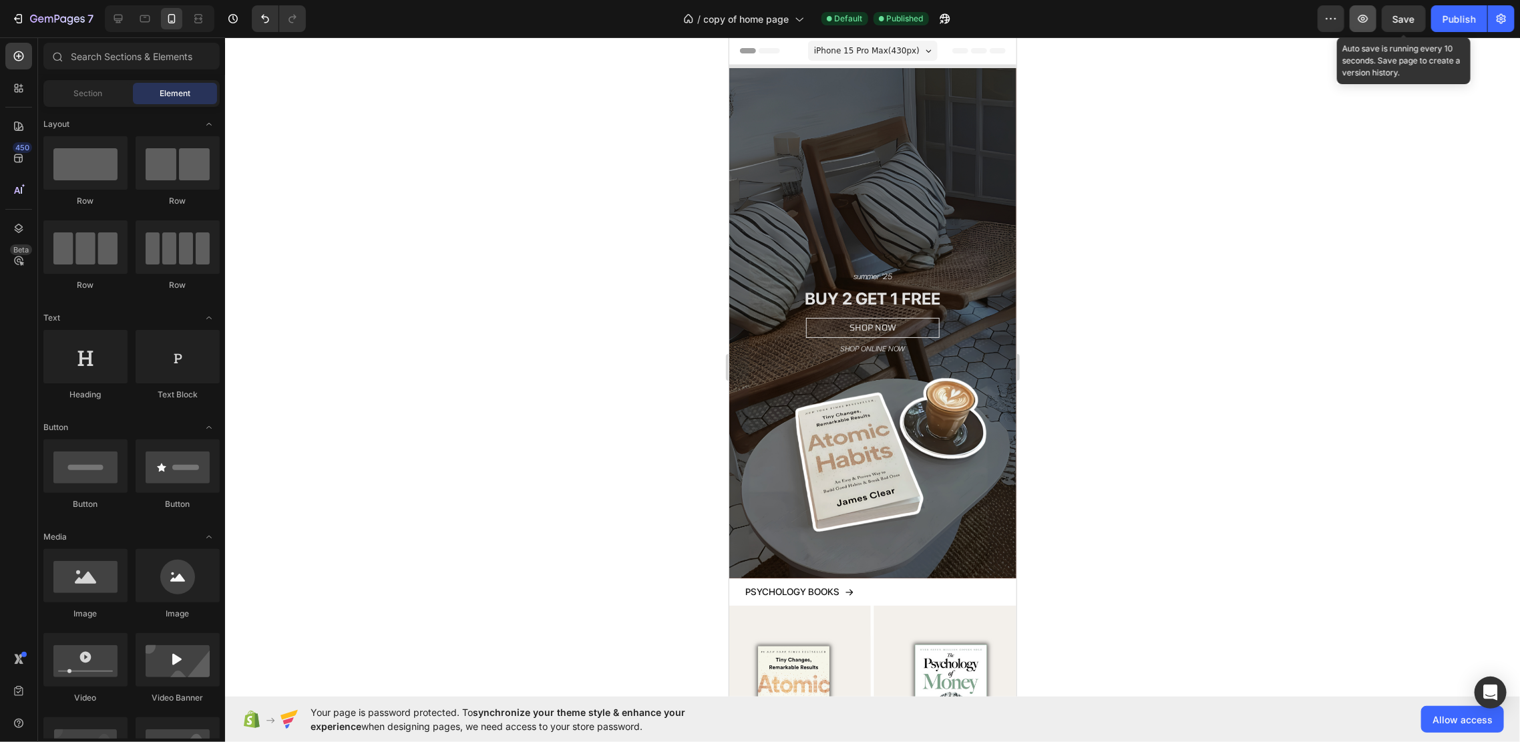
click at [1377, 19] on button "button" at bounding box center [1363, 18] width 27 height 27
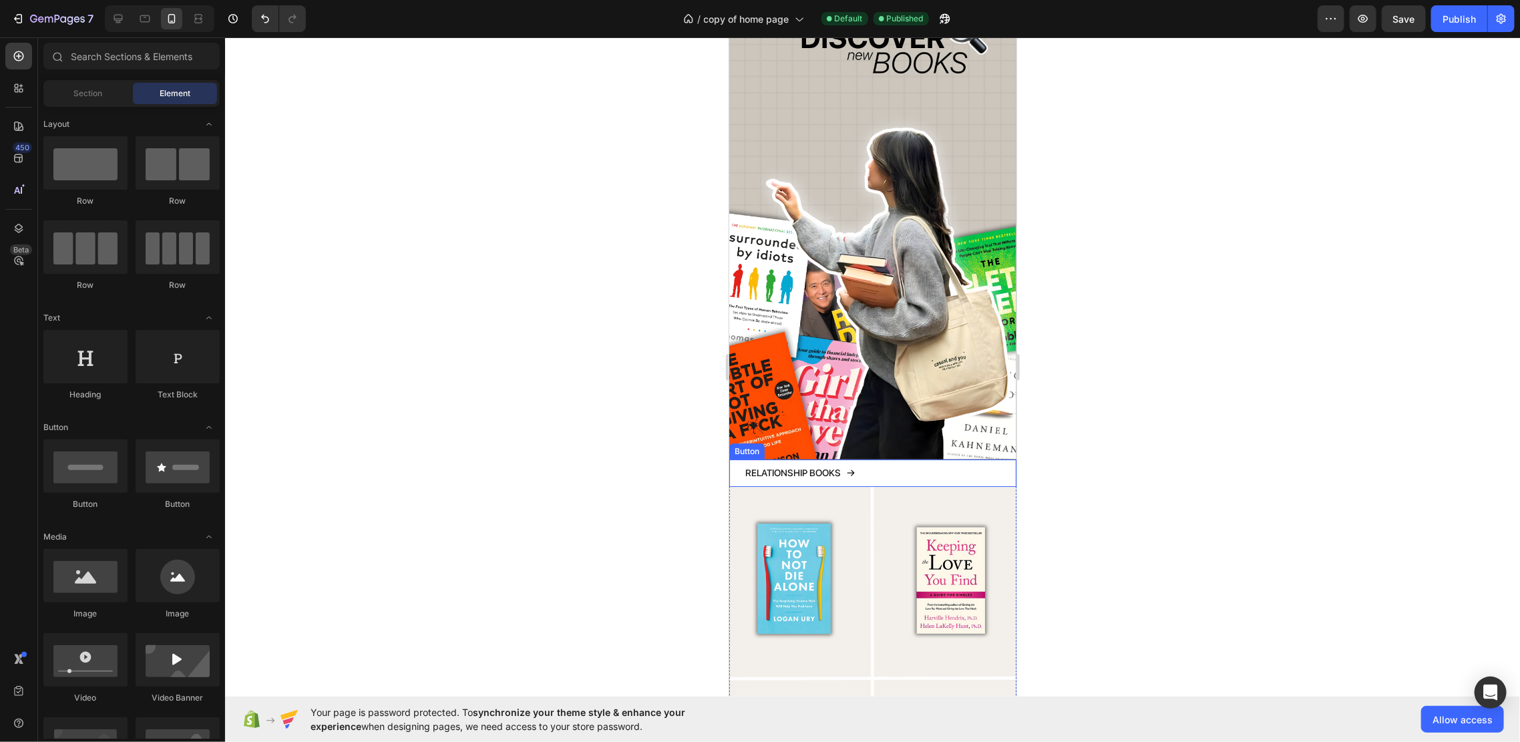
scroll to position [2939, 0]
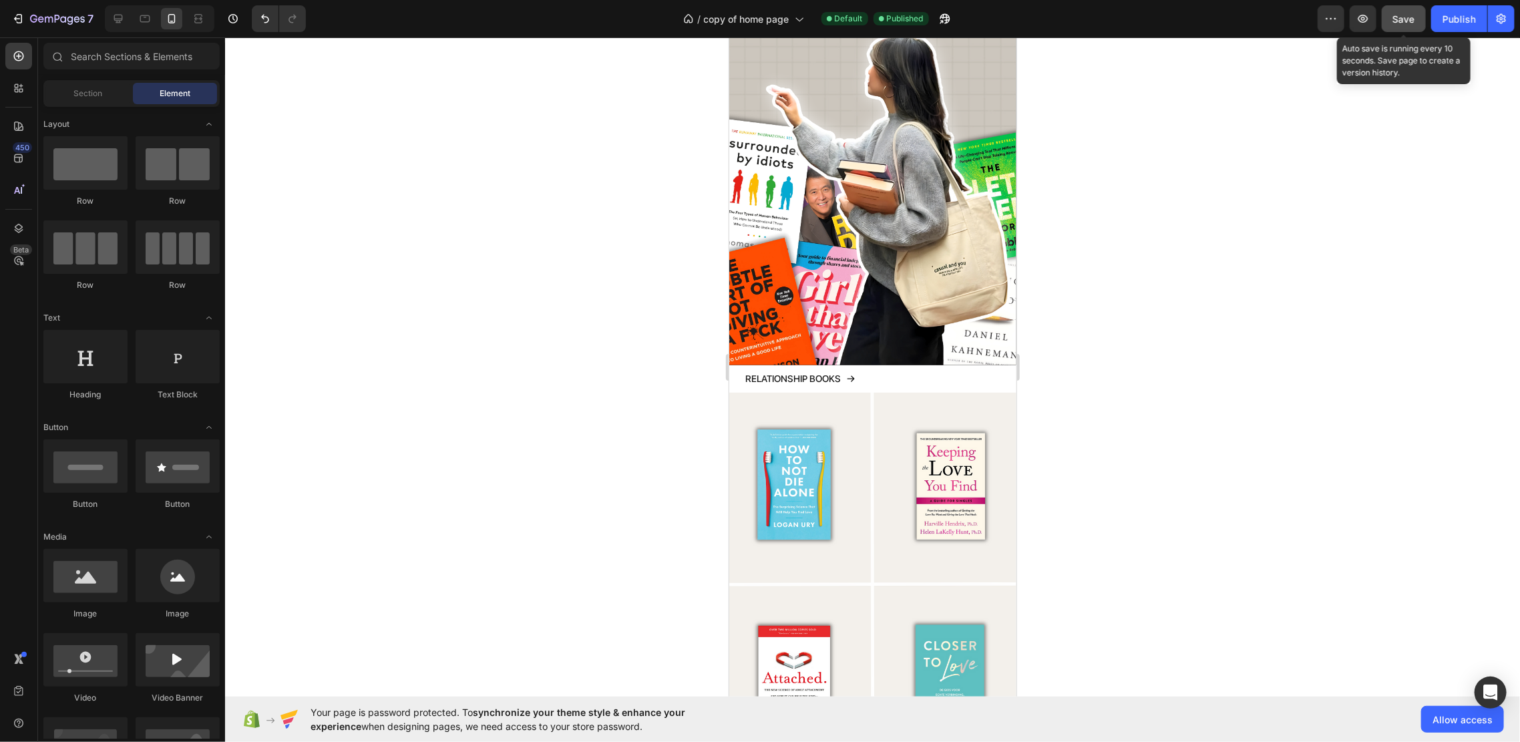
click at [1397, 9] on button "Save" at bounding box center [1404, 18] width 44 height 27
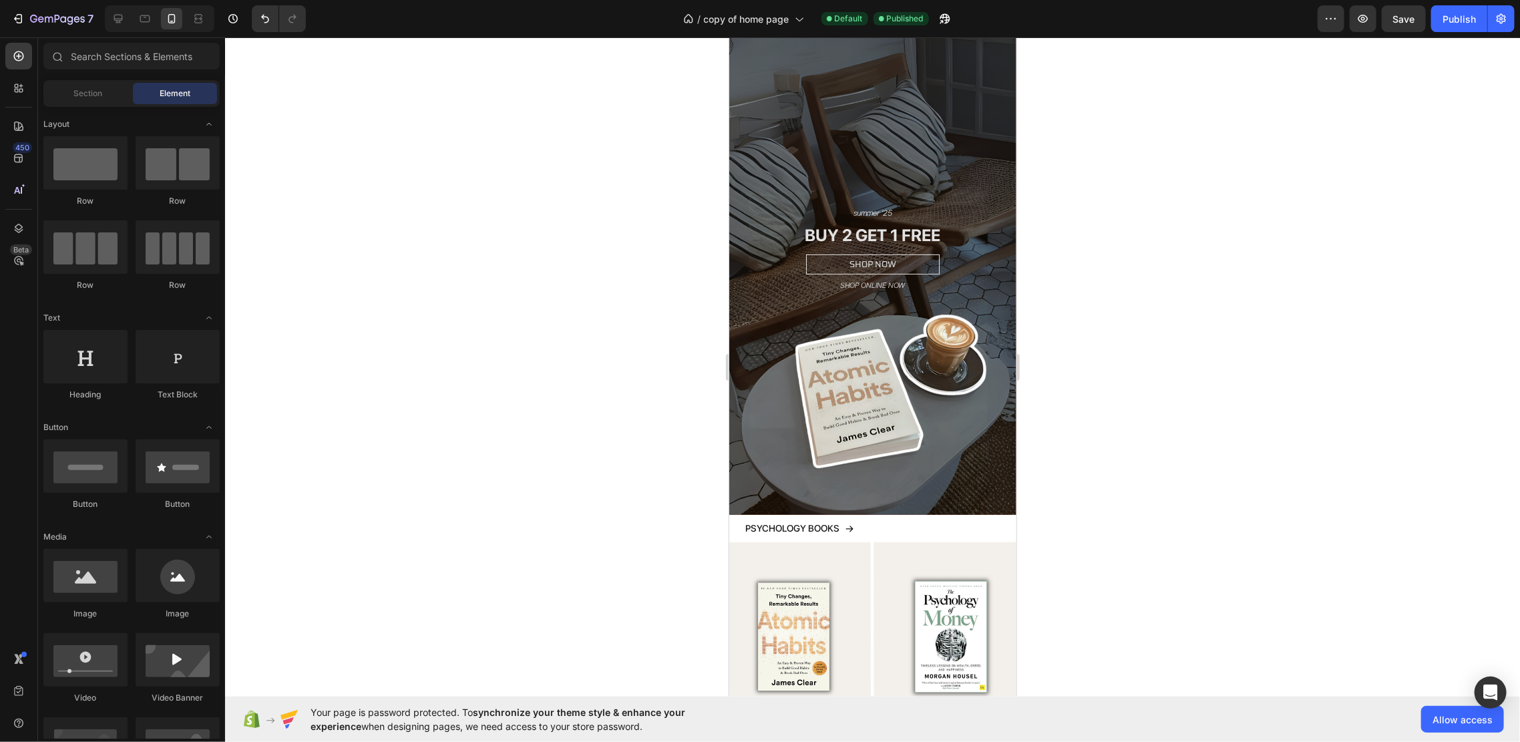
scroll to position [0, 0]
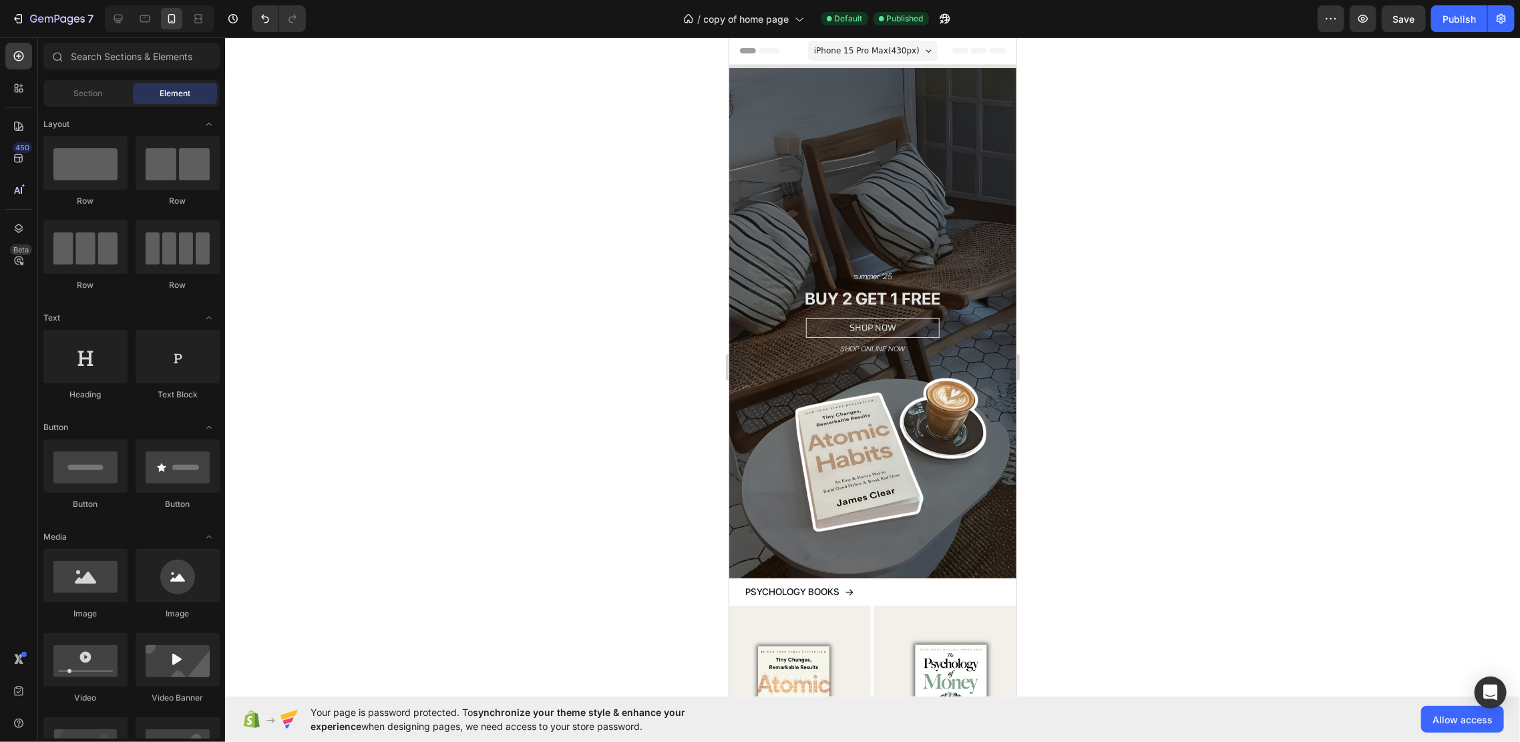
drag, startPoint x: 1011, startPoint y: 411, endPoint x: 1719, endPoint y: 73, distance: 785.1
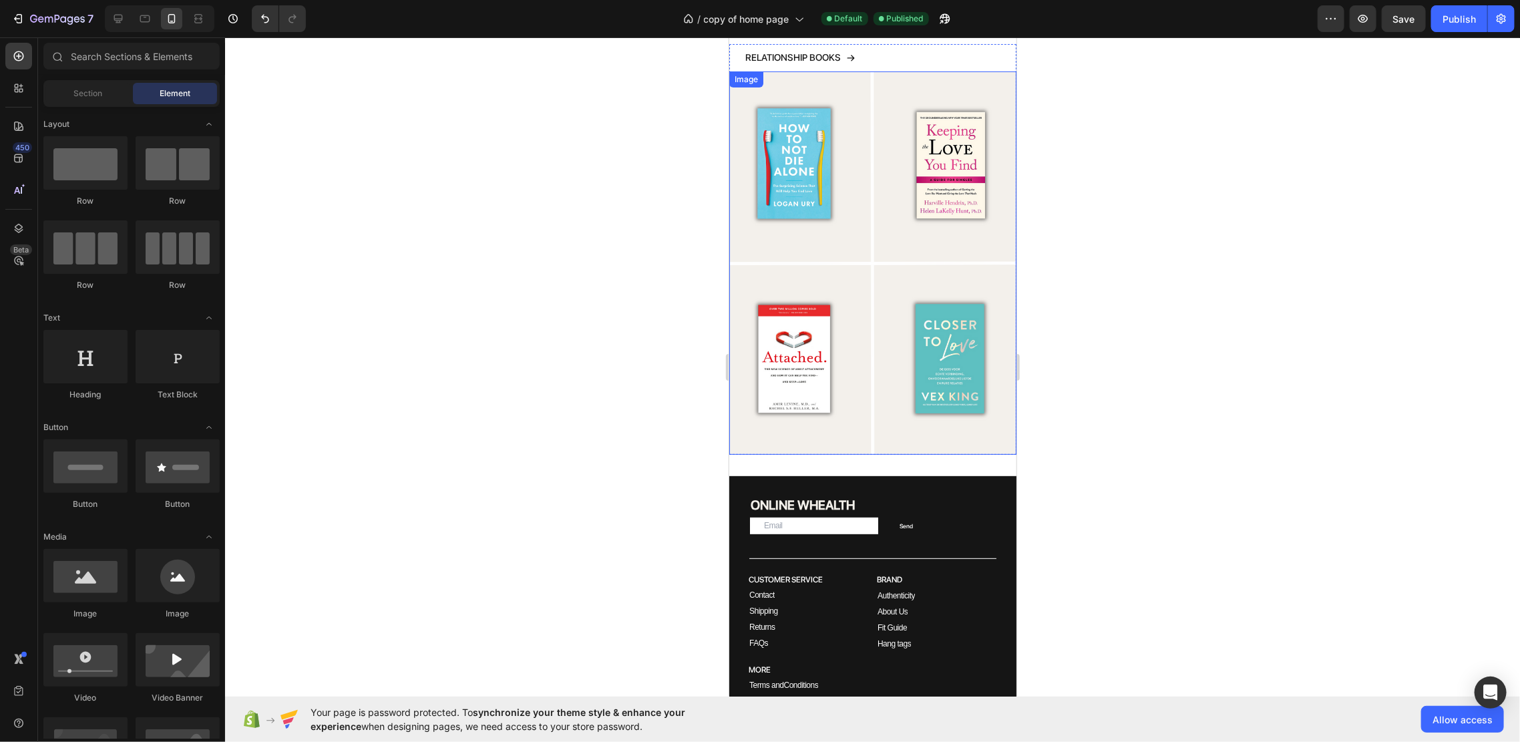
scroll to position [3562, 0]
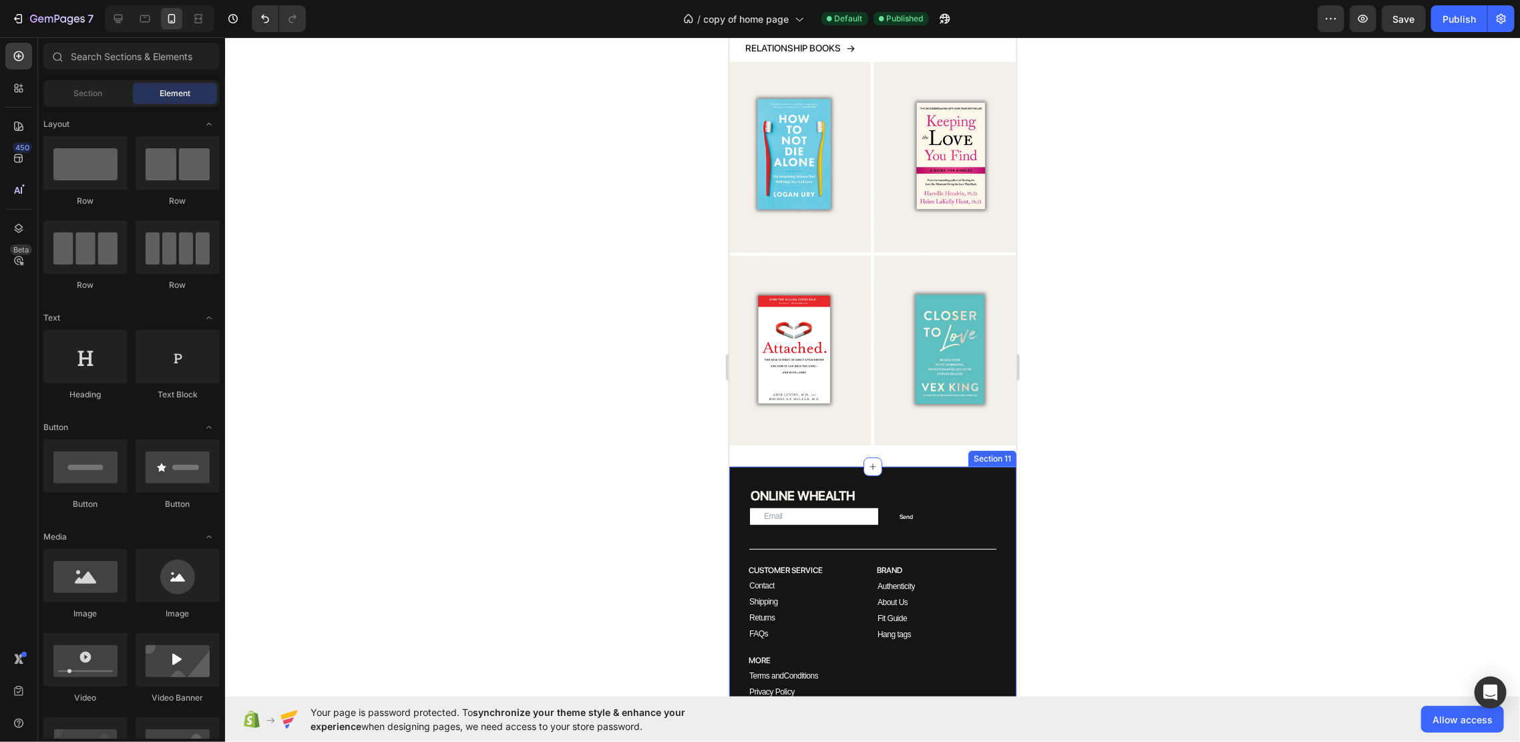
click at [894, 466] on div "ONLINE WHEALTH Heading Email Field Send Submit Button Row Newsletter Title Line…" at bounding box center [872, 626] width 287 height 321
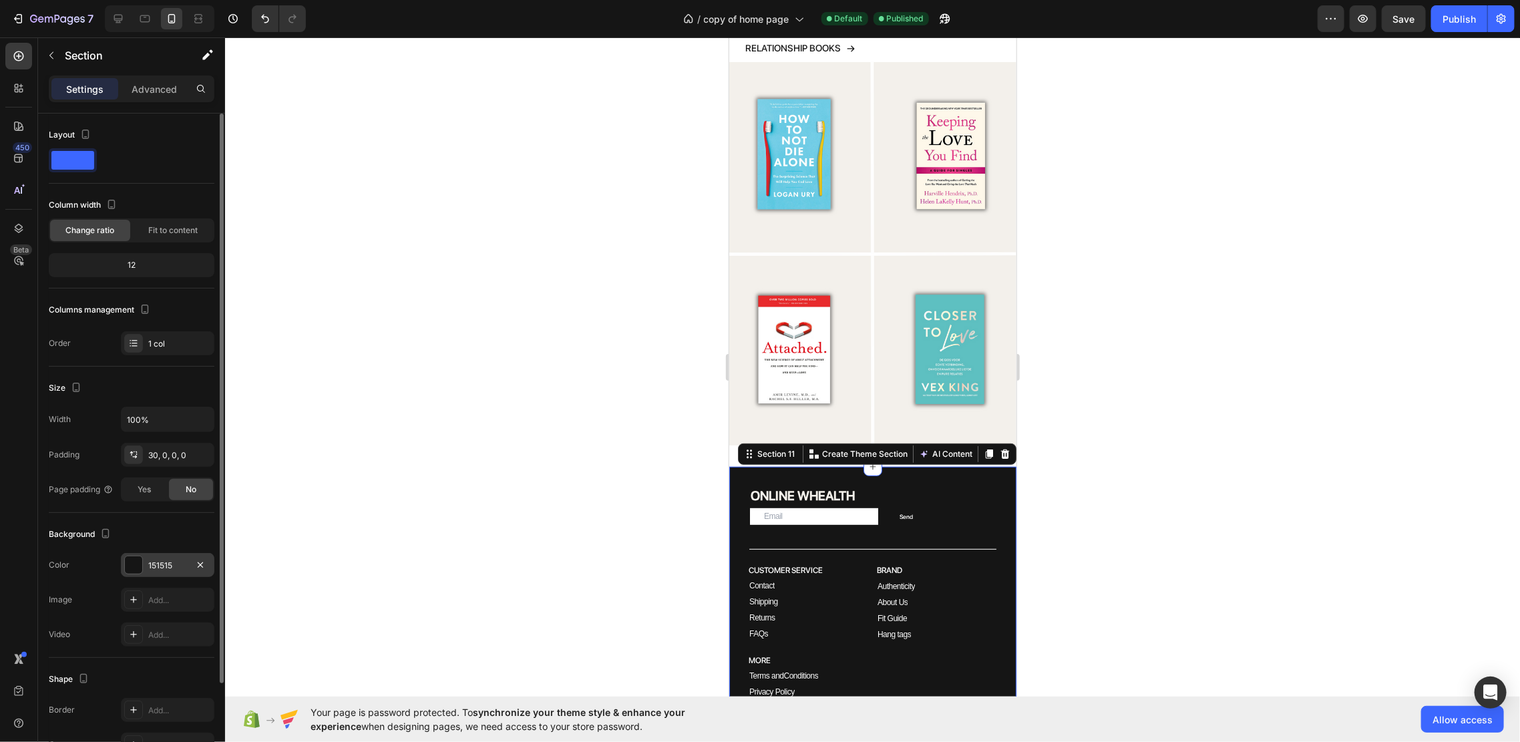
click at [152, 556] on div "151515" at bounding box center [168, 565] width 94 height 24
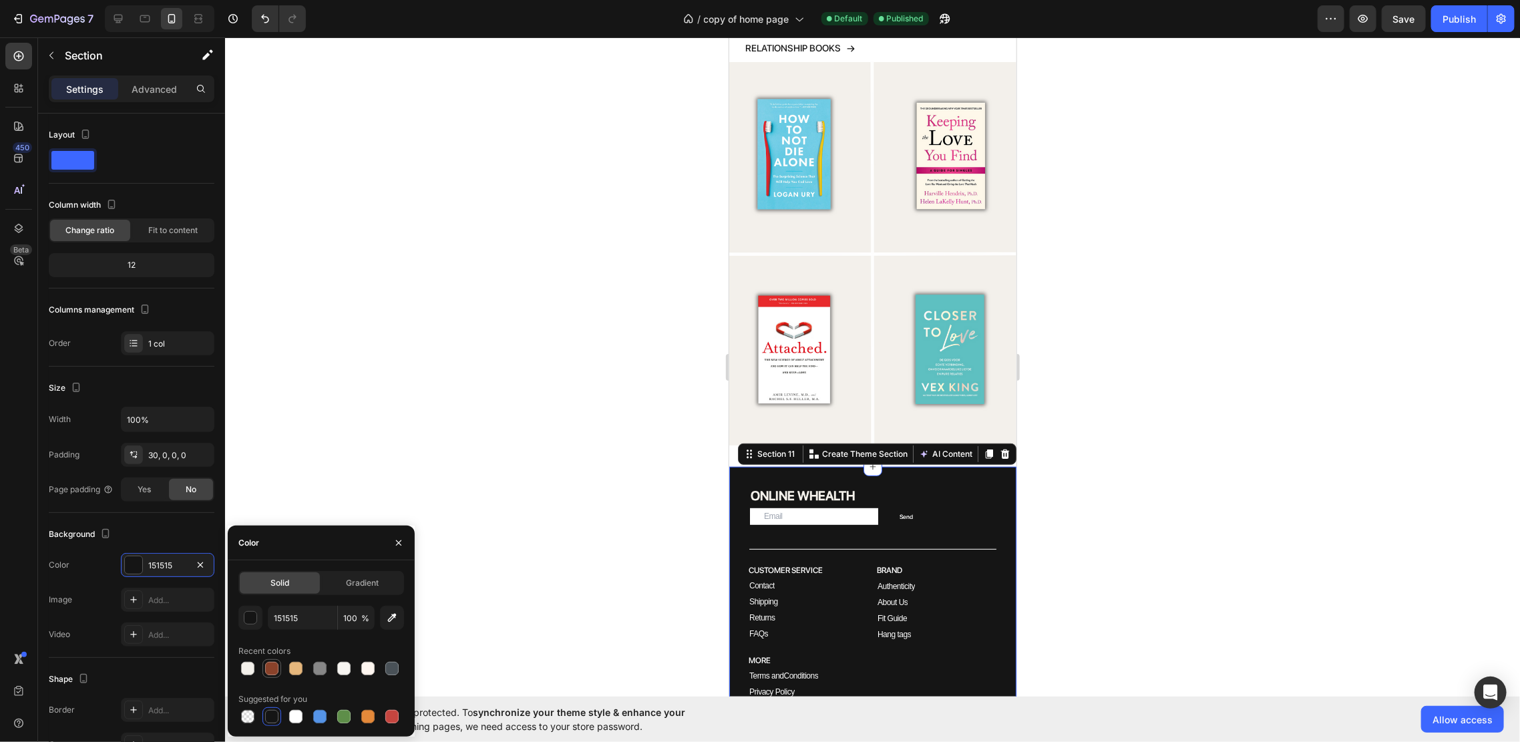
click at [277, 667] on div at bounding box center [271, 668] width 13 height 13
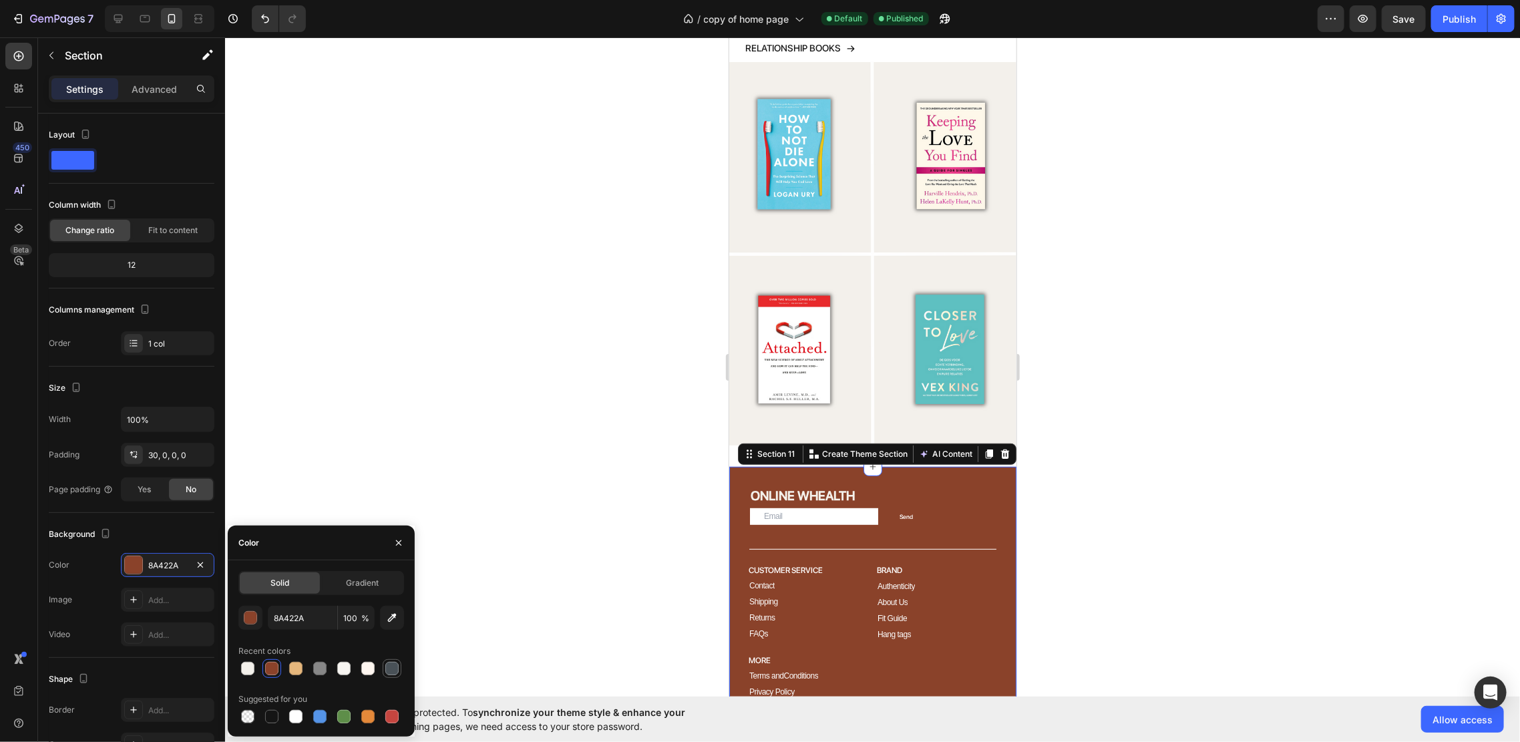
click at [384, 665] on div at bounding box center [392, 669] width 16 height 16
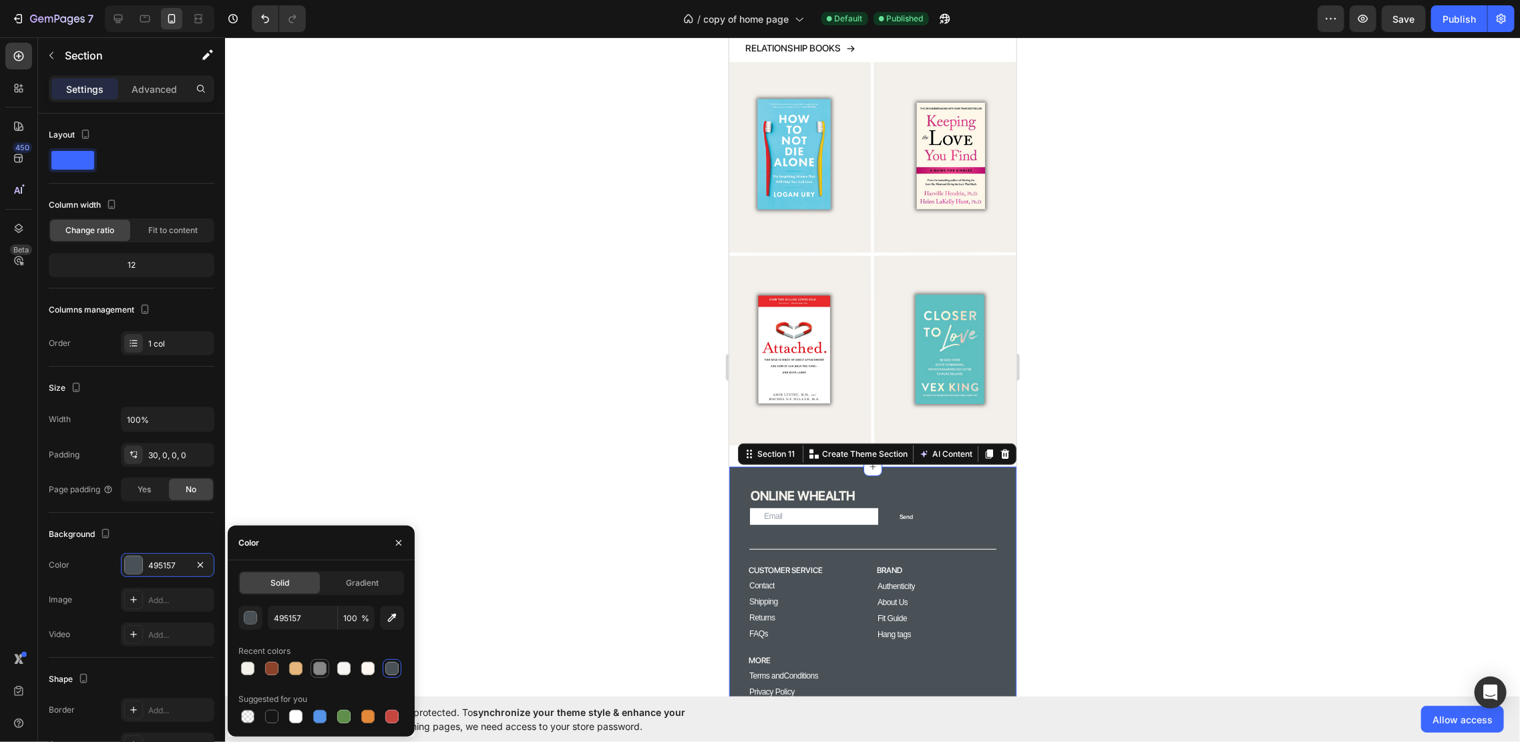
click at [326, 669] on div at bounding box center [319, 668] width 13 height 13
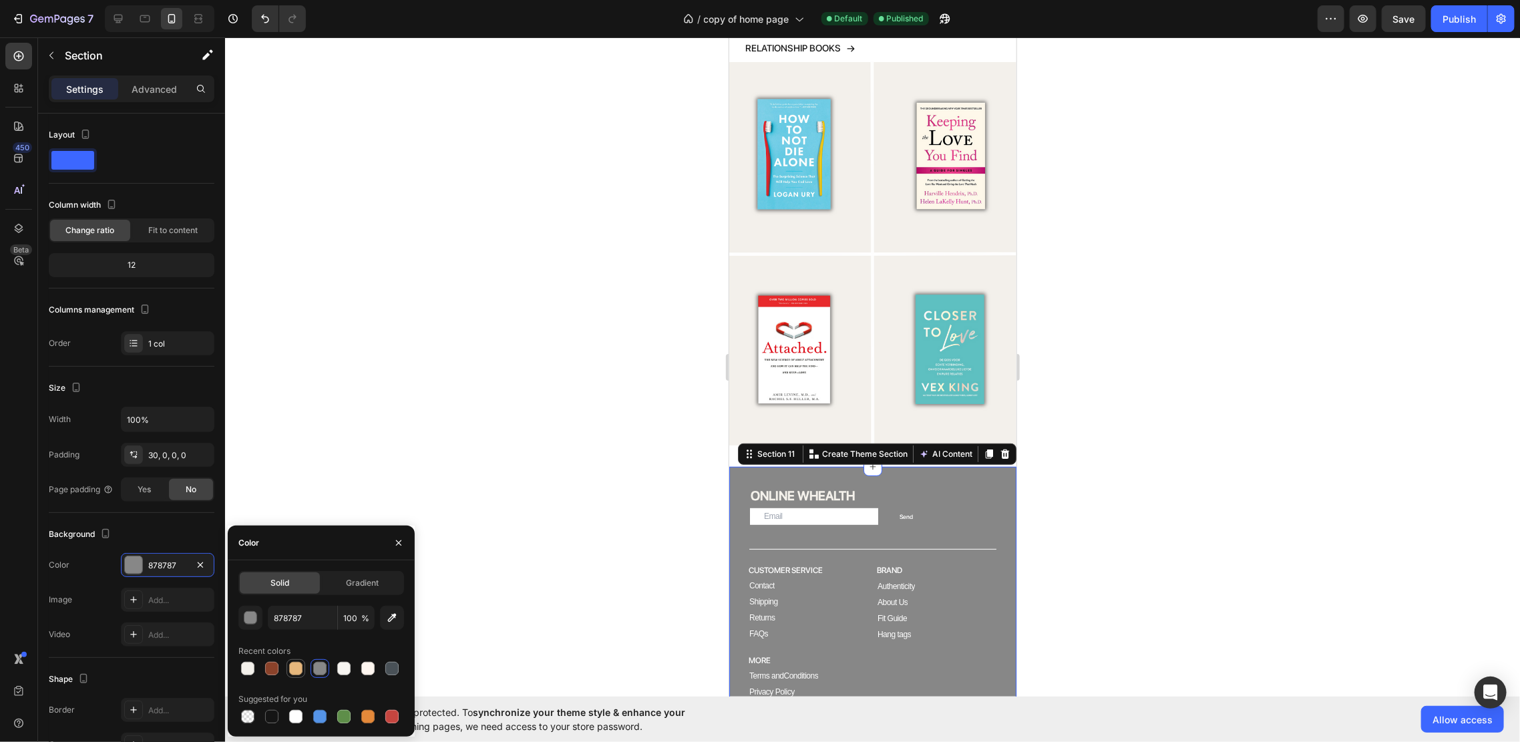
click at [297, 665] on div at bounding box center [295, 668] width 13 height 13
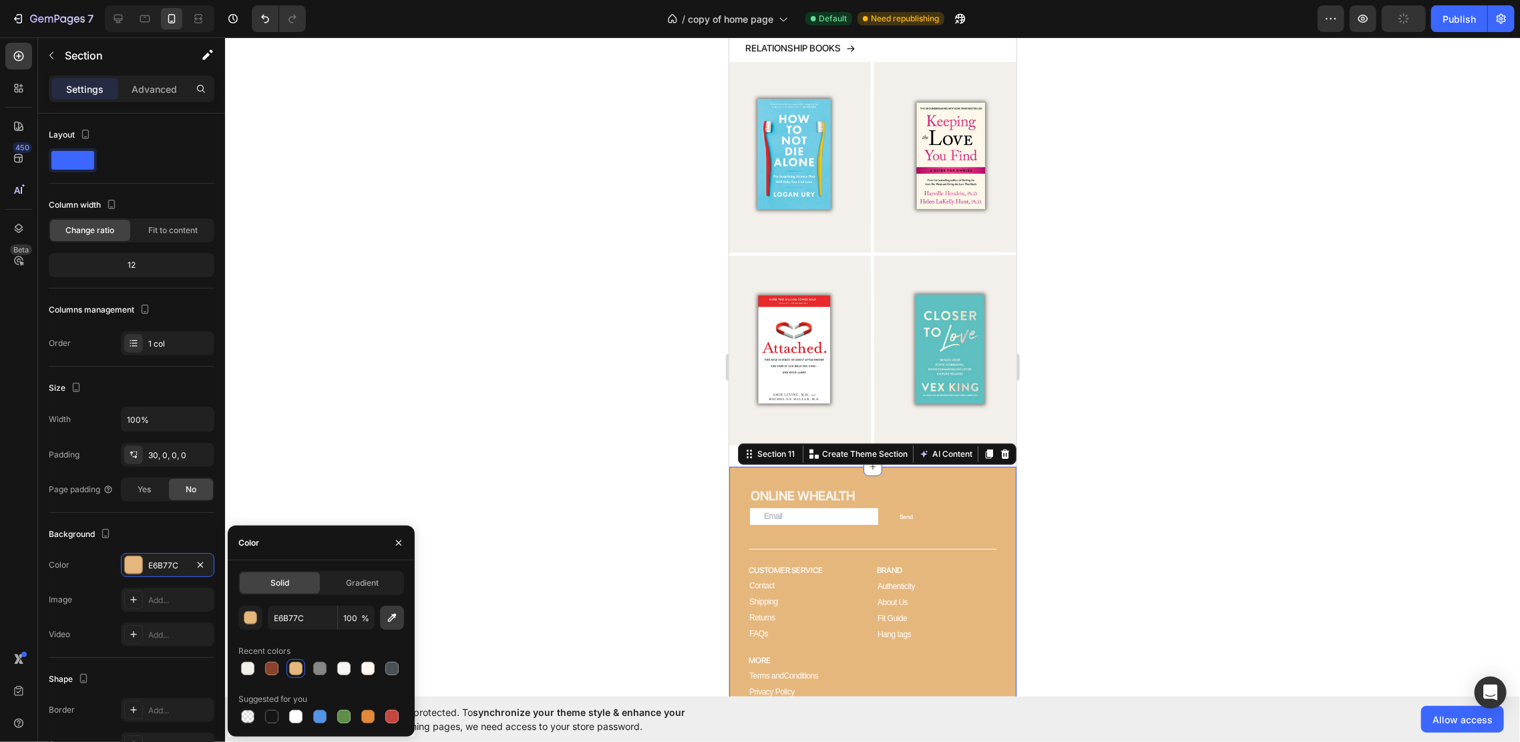
click at [394, 612] on icon "button" at bounding box center [391, 617] width 13 height 13
type input "F4F1EB"
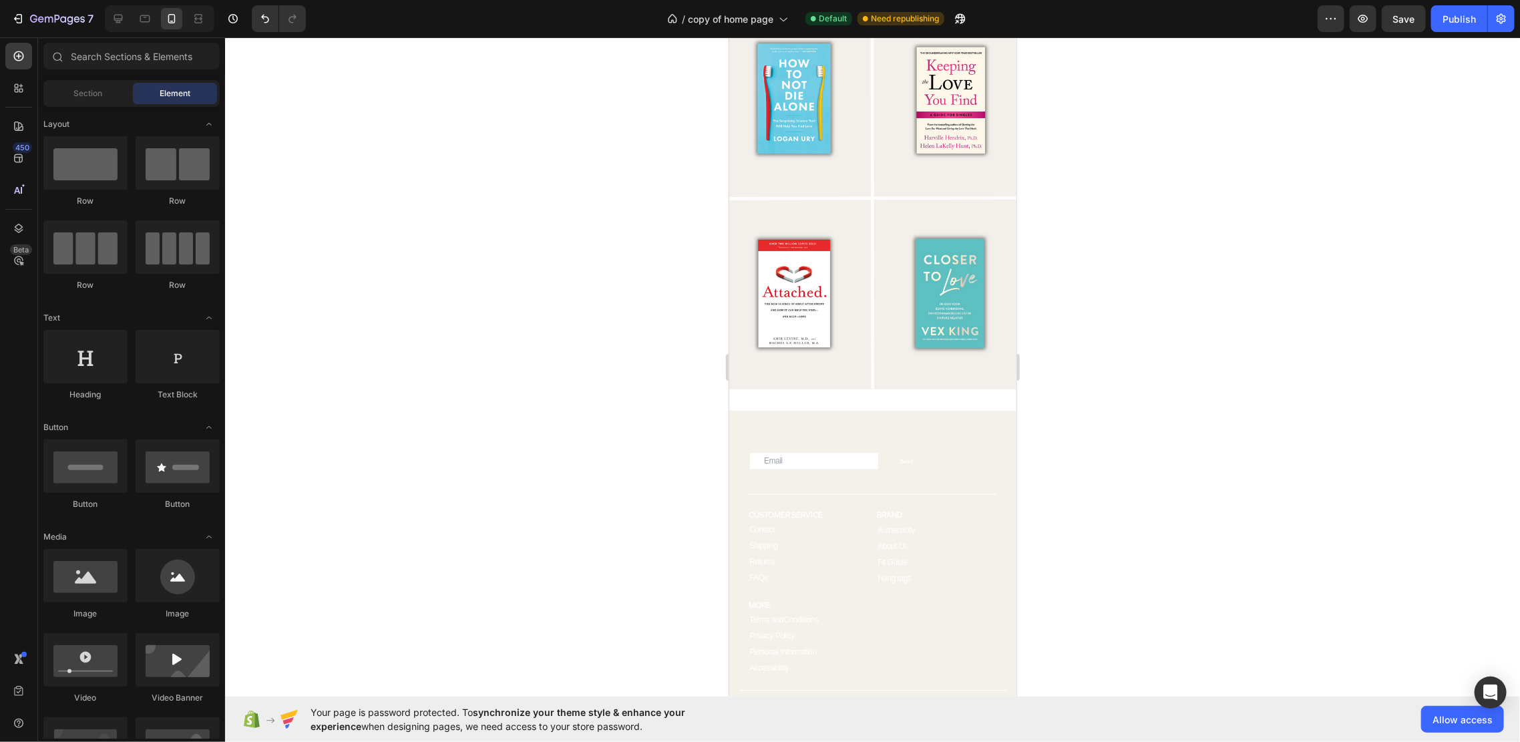
scroll to position [2166, 0]
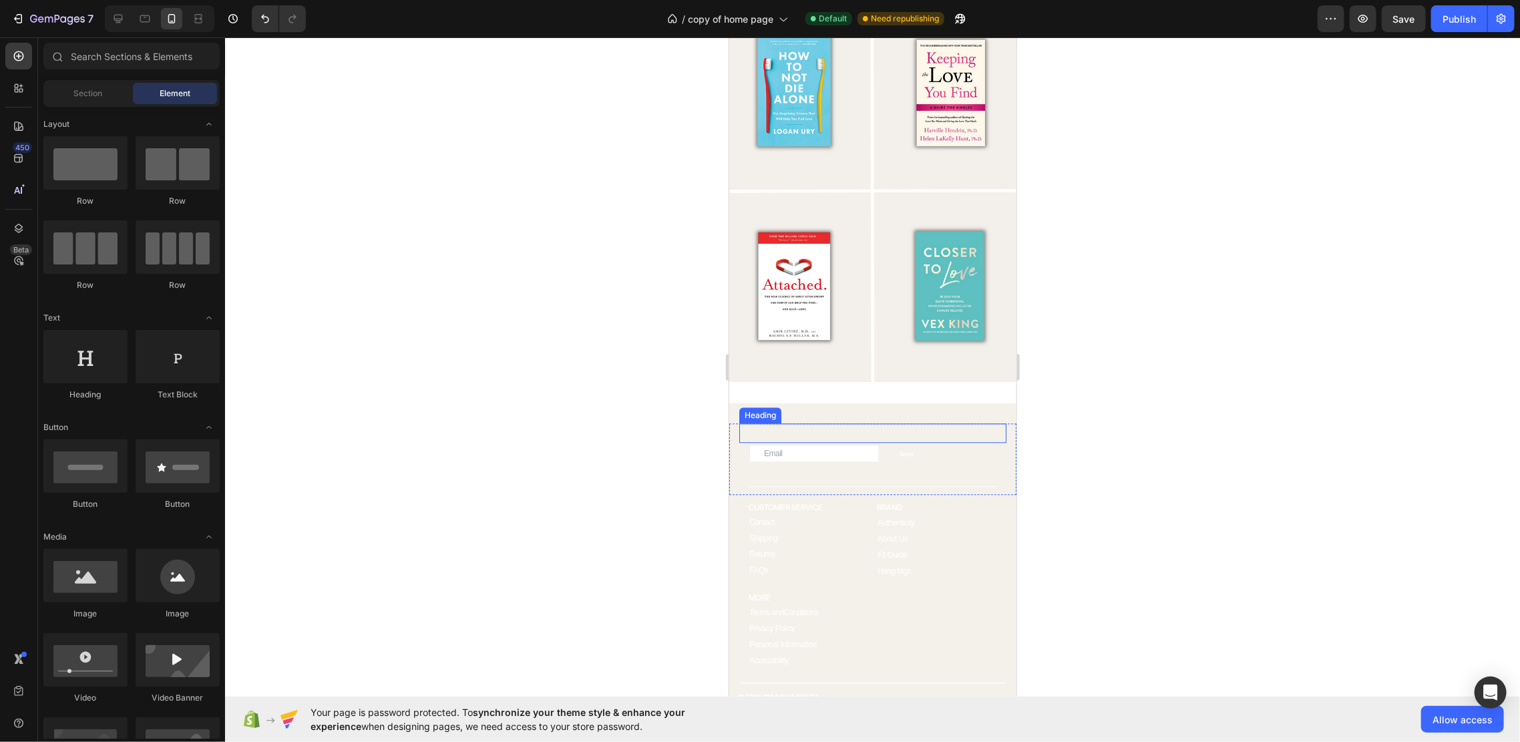
click at [788, 423] on h2 "ONLINE WHEALTH" at bounding box center [877, 432] width 257 height 19
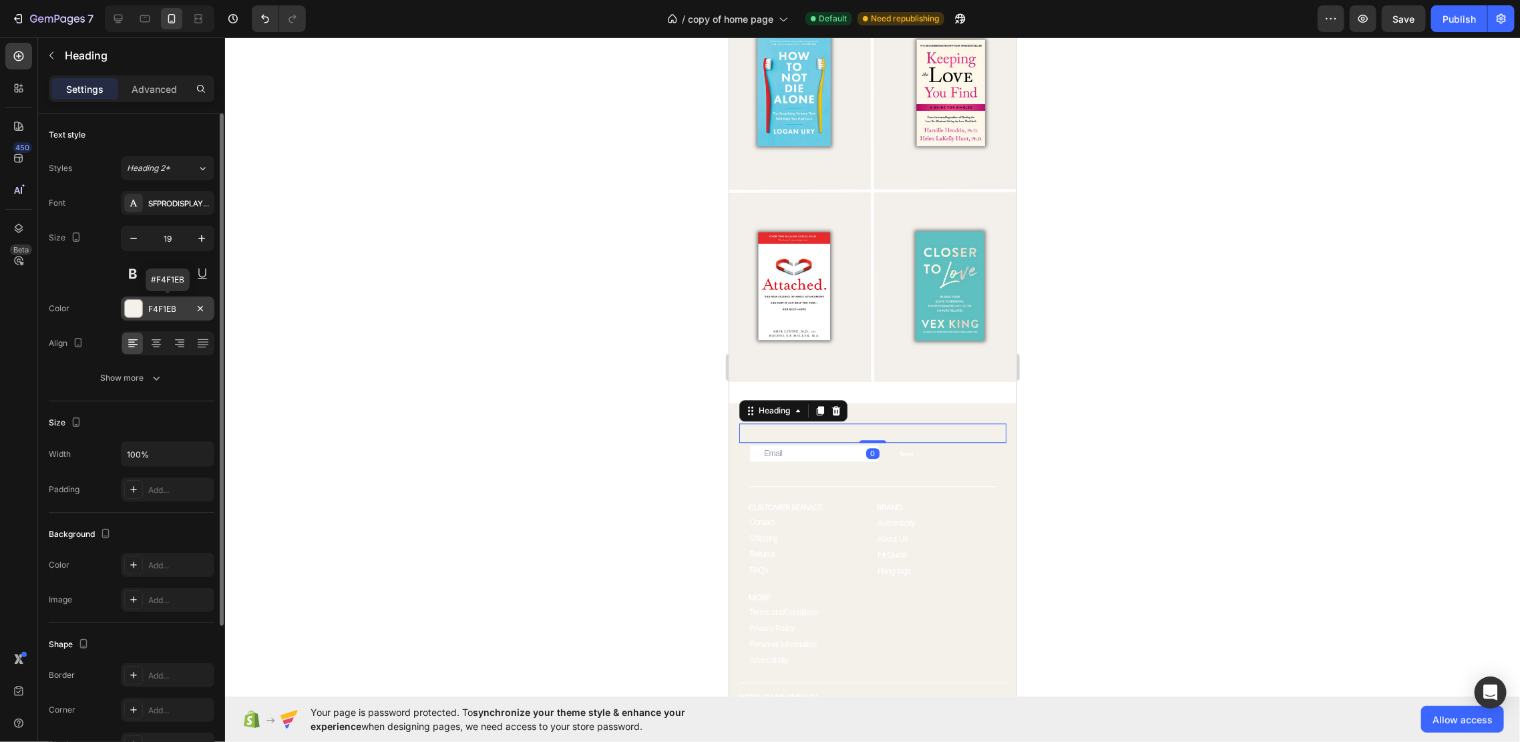
click at [155, 311] on div "F4F1EB" at bounding box center [167, 309] width 39 height 12
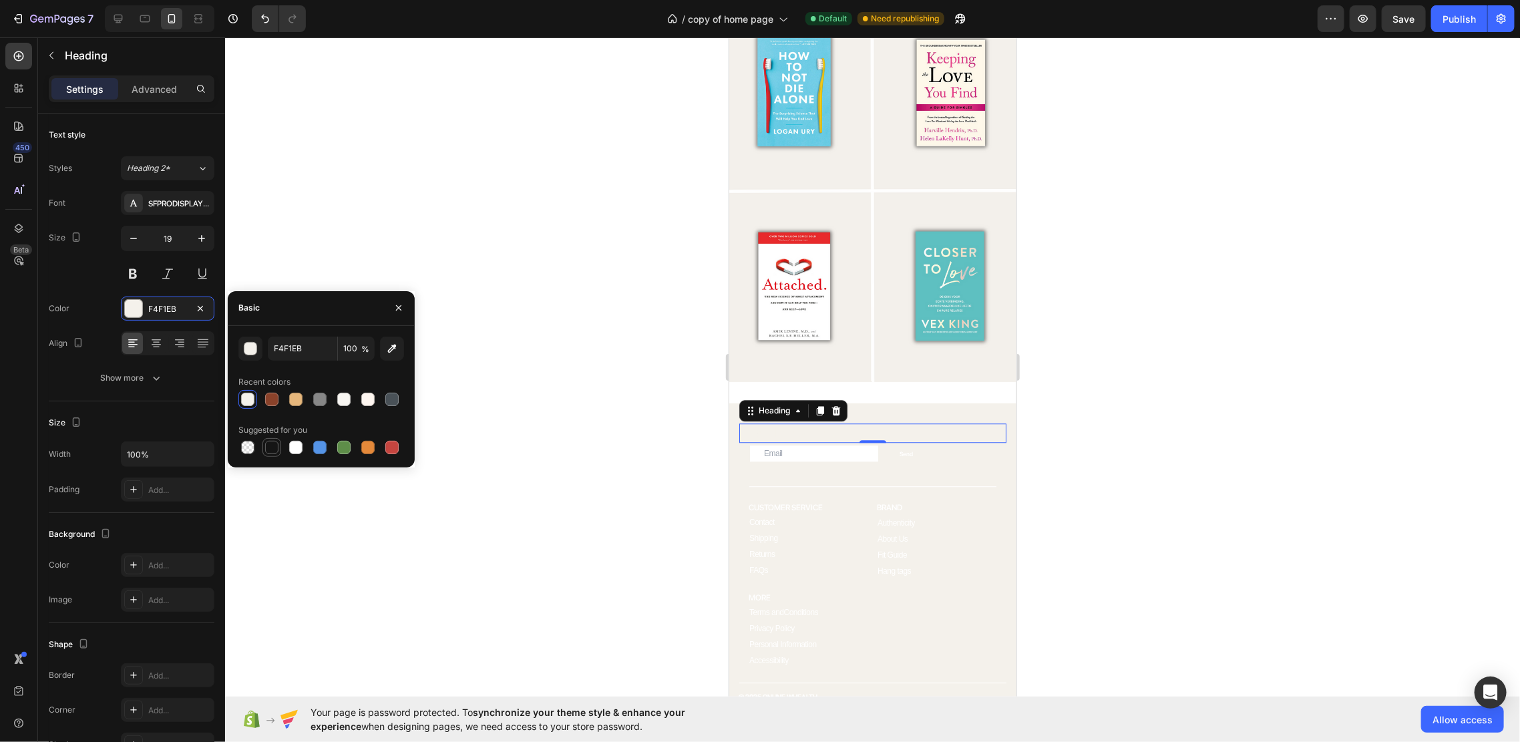
click at [272, 442] on div at bounding box center [271, 447] width 13 height 13
type input "151515"
click at [920, 445] on button "Send" at bounding box center [906, 453] width 56 height 16
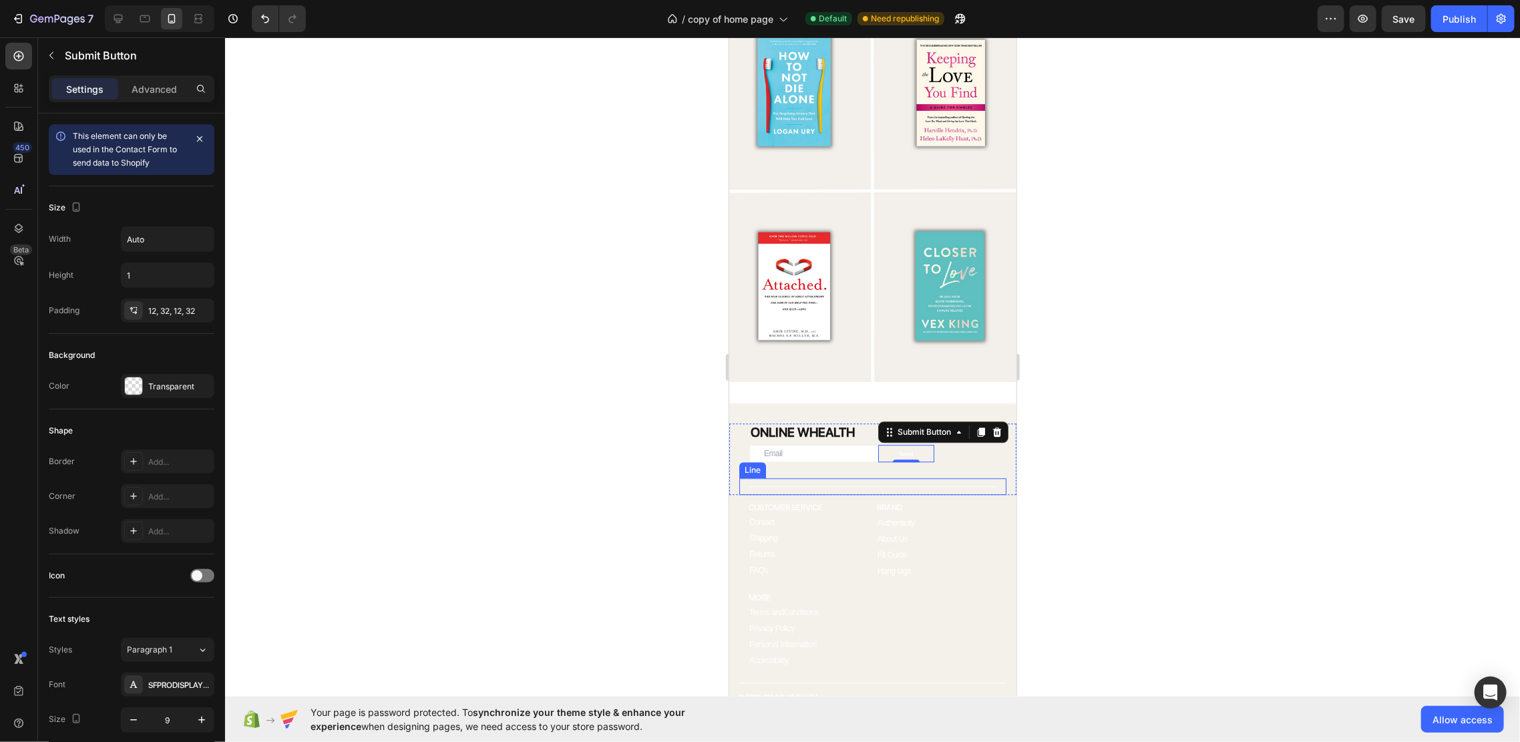
click at [824, 478] on div "Title Line" at bounding box center [872, 486] width 267 height 17
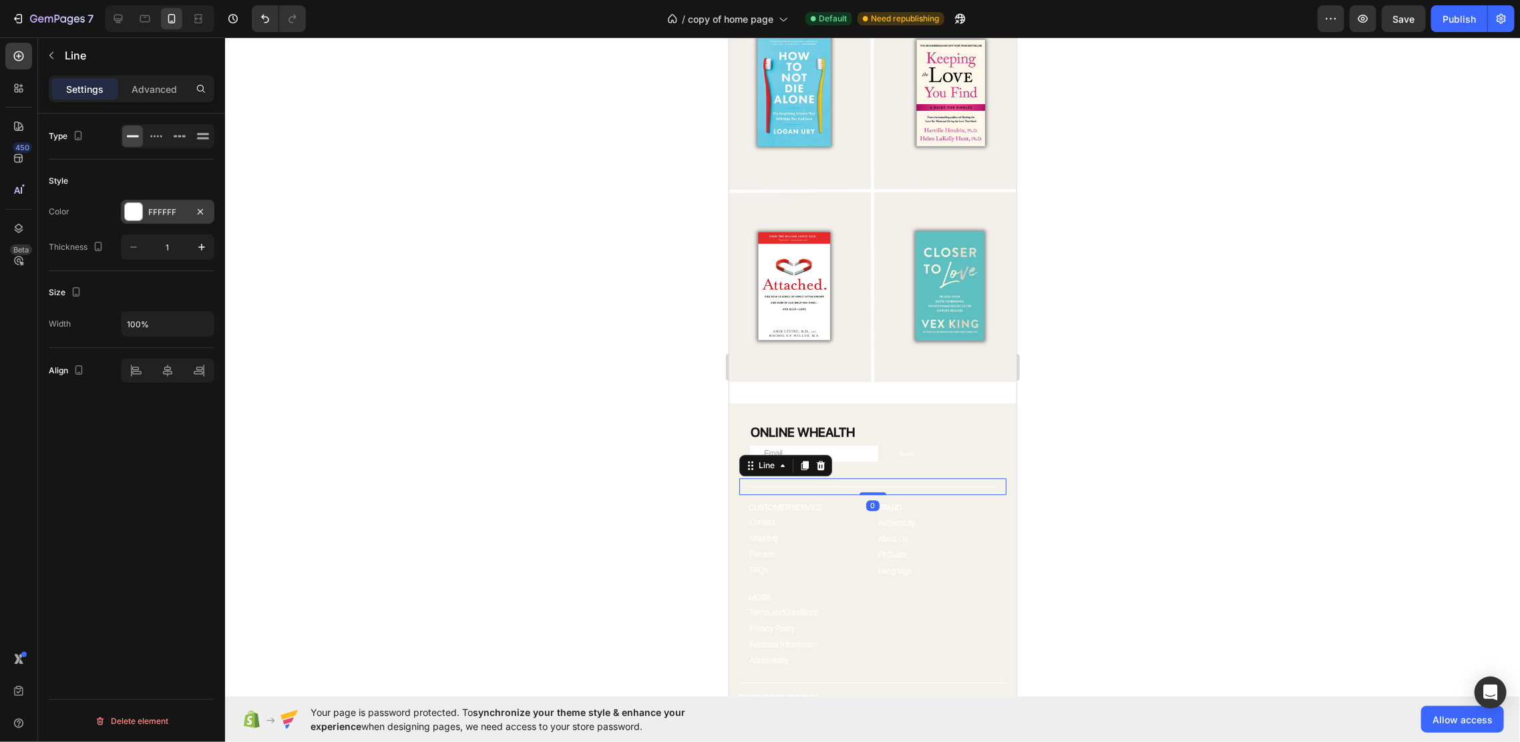
click at [147, 213] on div "FFFFFF" at bounding box center [168, 212] width 94 height 24
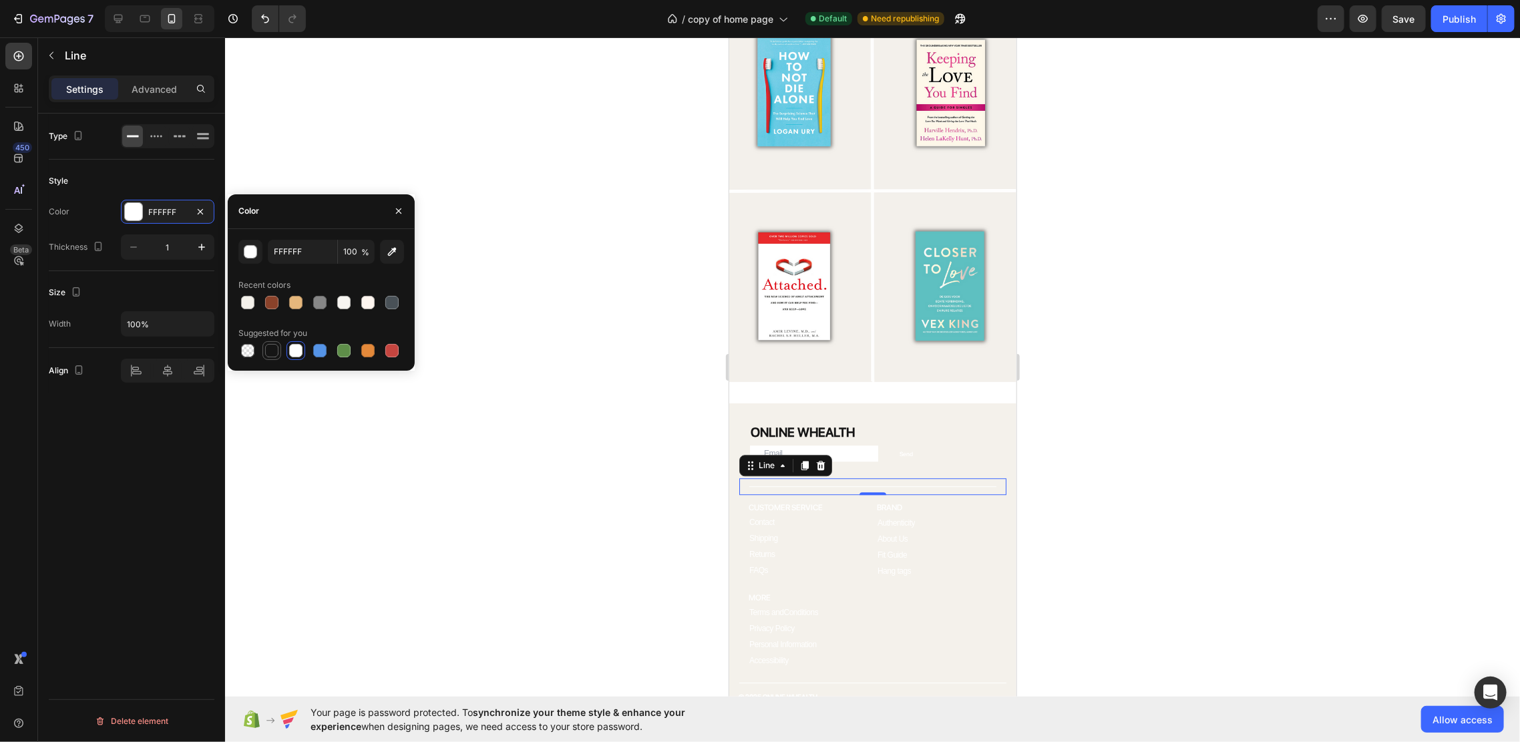
click at [273, 350] on div at bounding box center [271, 350] width 13 height 13
type input "151515"
click at [818, 501] on h2 "CUSTOMER SERVICE" at bounding box center [808, 507] width 123 height 12
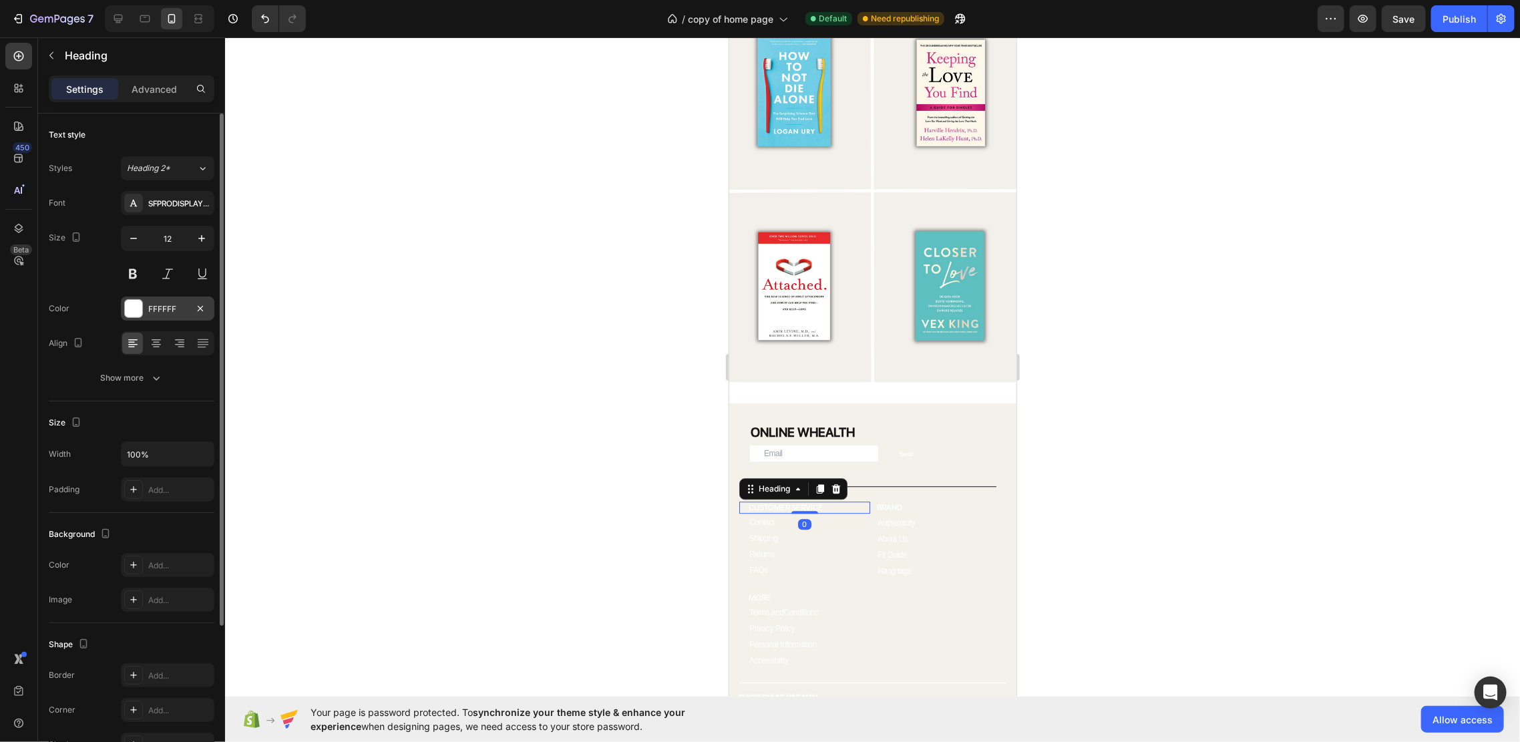
click at [134, 297] on div "FFFFFF" at bounding box center [168, 309] width 94 height 24
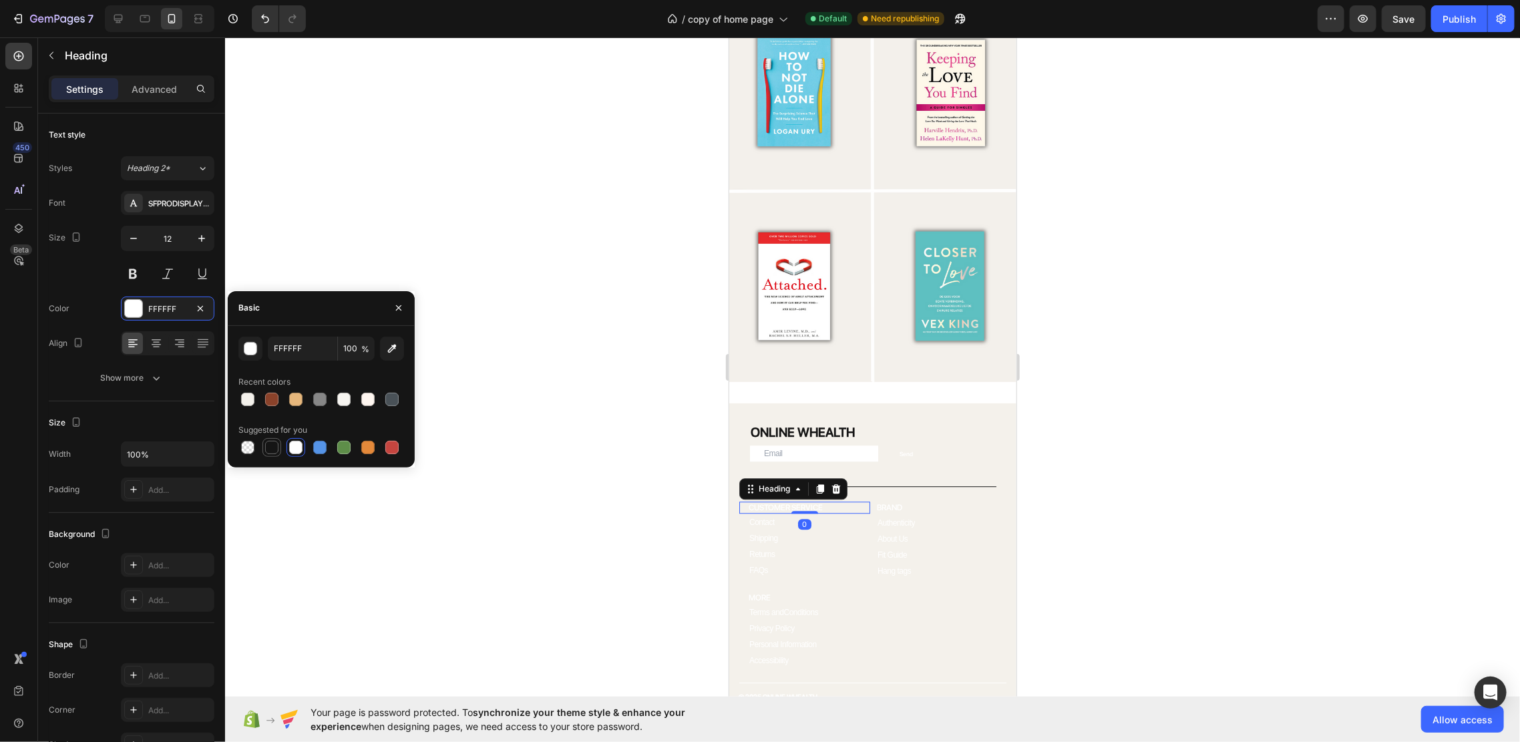
click at [265, 442] on div at bounding box center [271, 447] width 13 height 13
type input "151515"
click at [758, 517] on p "Contact" at bounding box center [761, 521] width 25 height 9
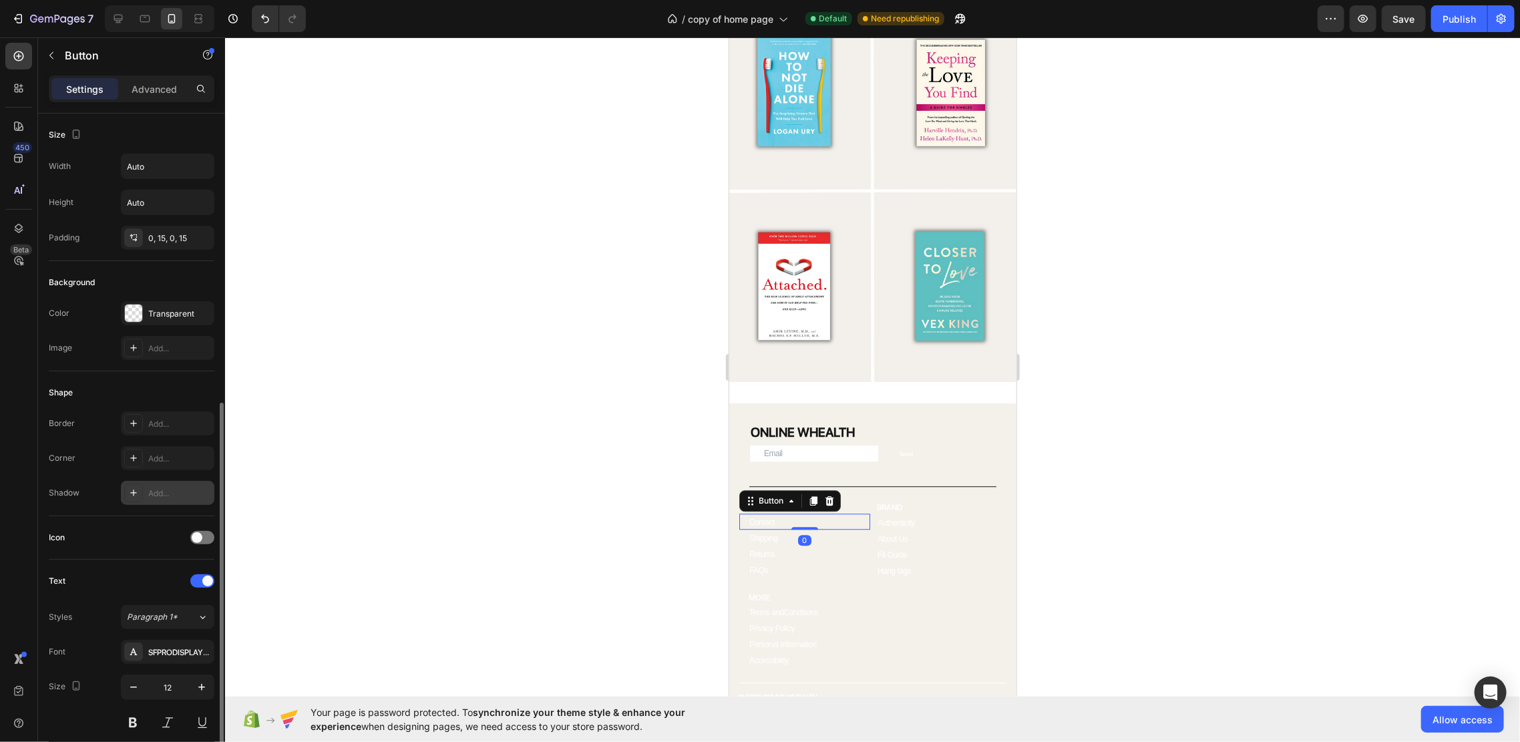
scroll to position [178, 0]
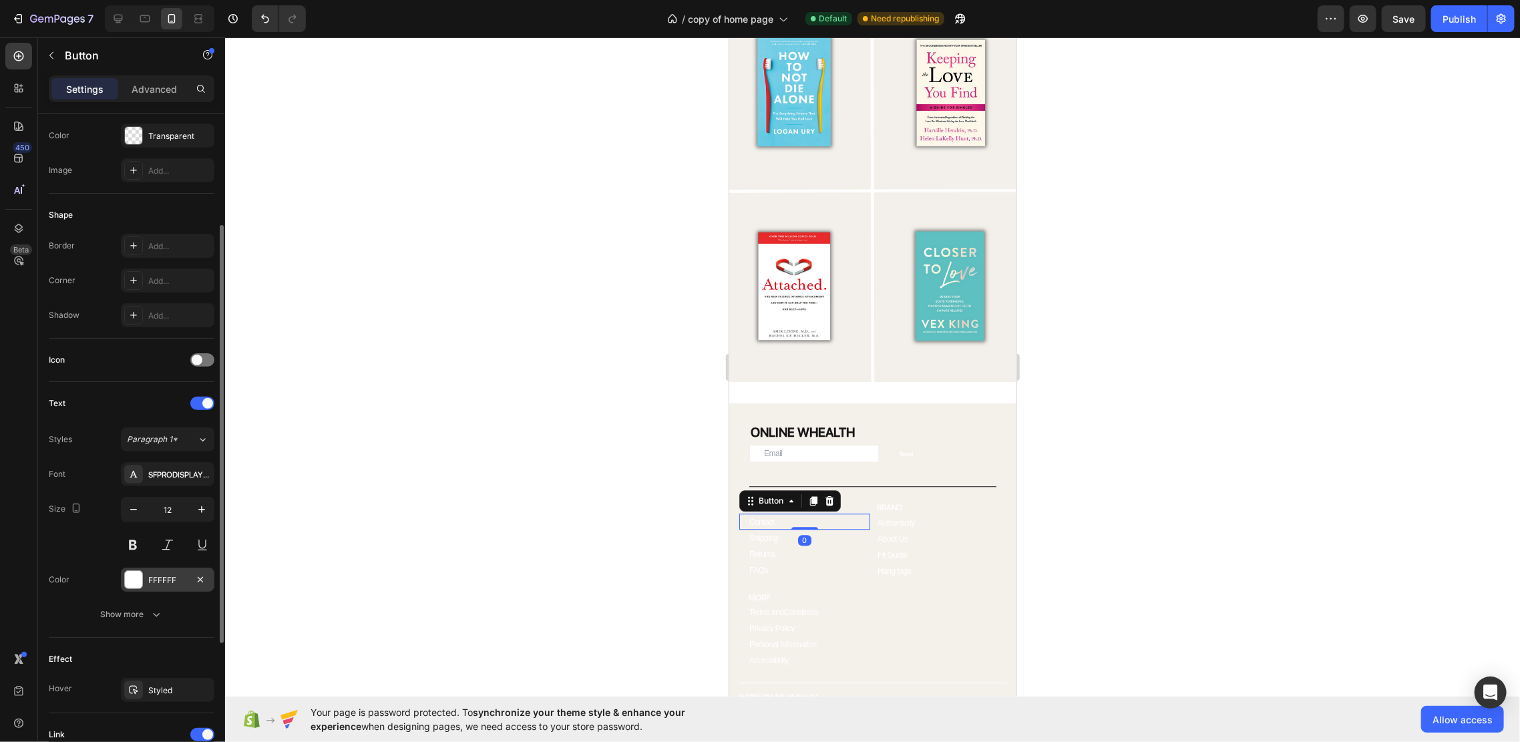
click at [154, 574] on div "FFFFFF" at bounding box center [167, 580] width 39 height 12
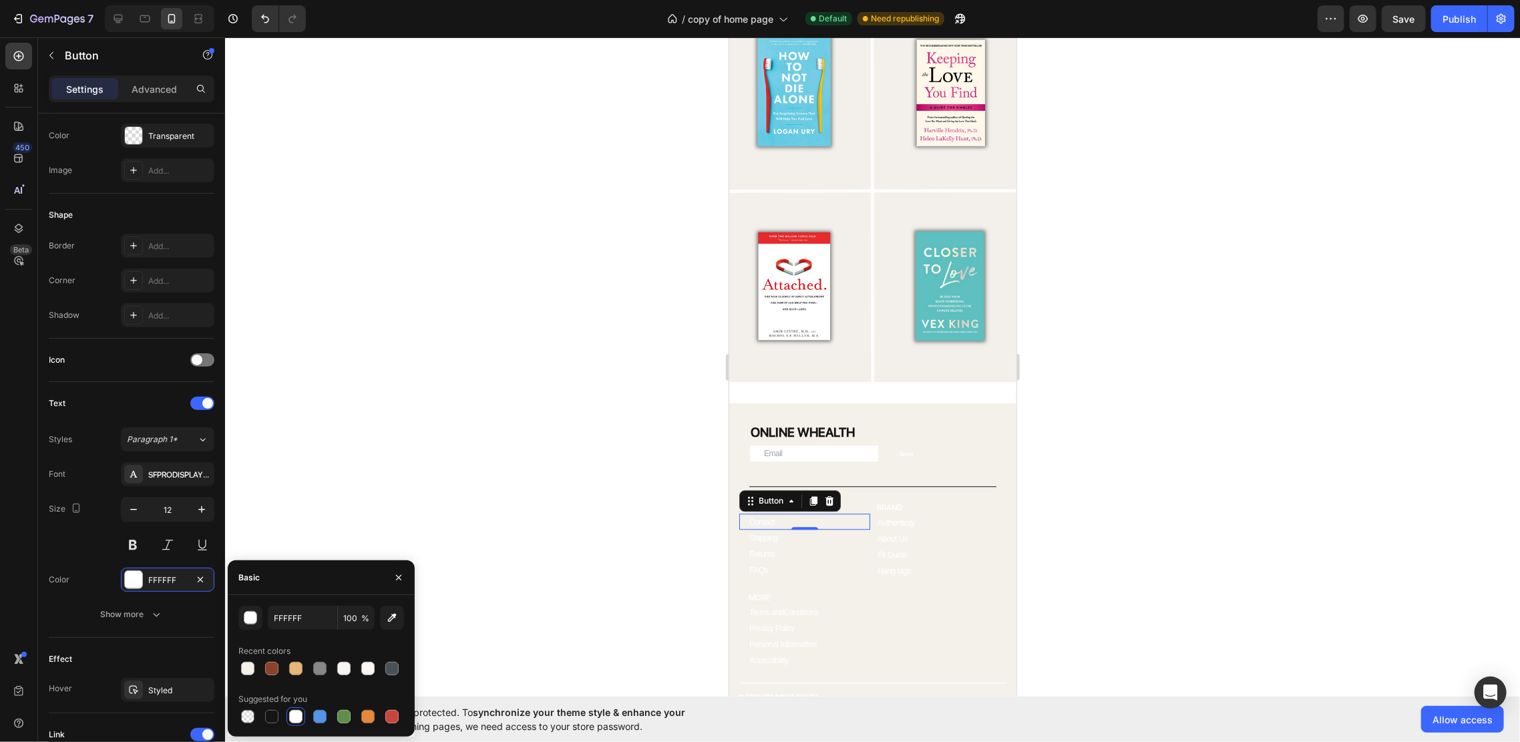
click at [270, 717] on div at bounding box center [271, 716] width 13 height 13
type input "151515"
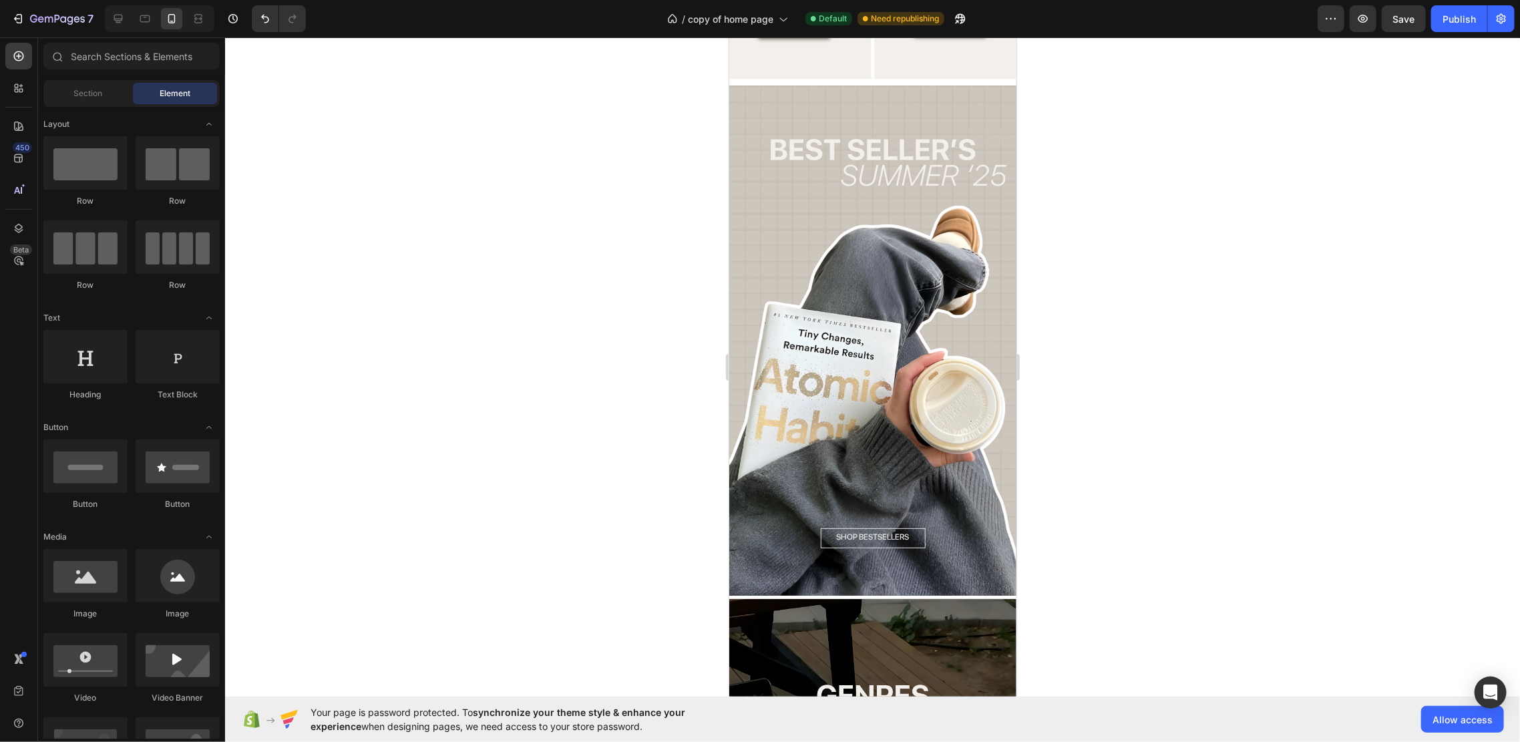
scroll to position [1692, 0]
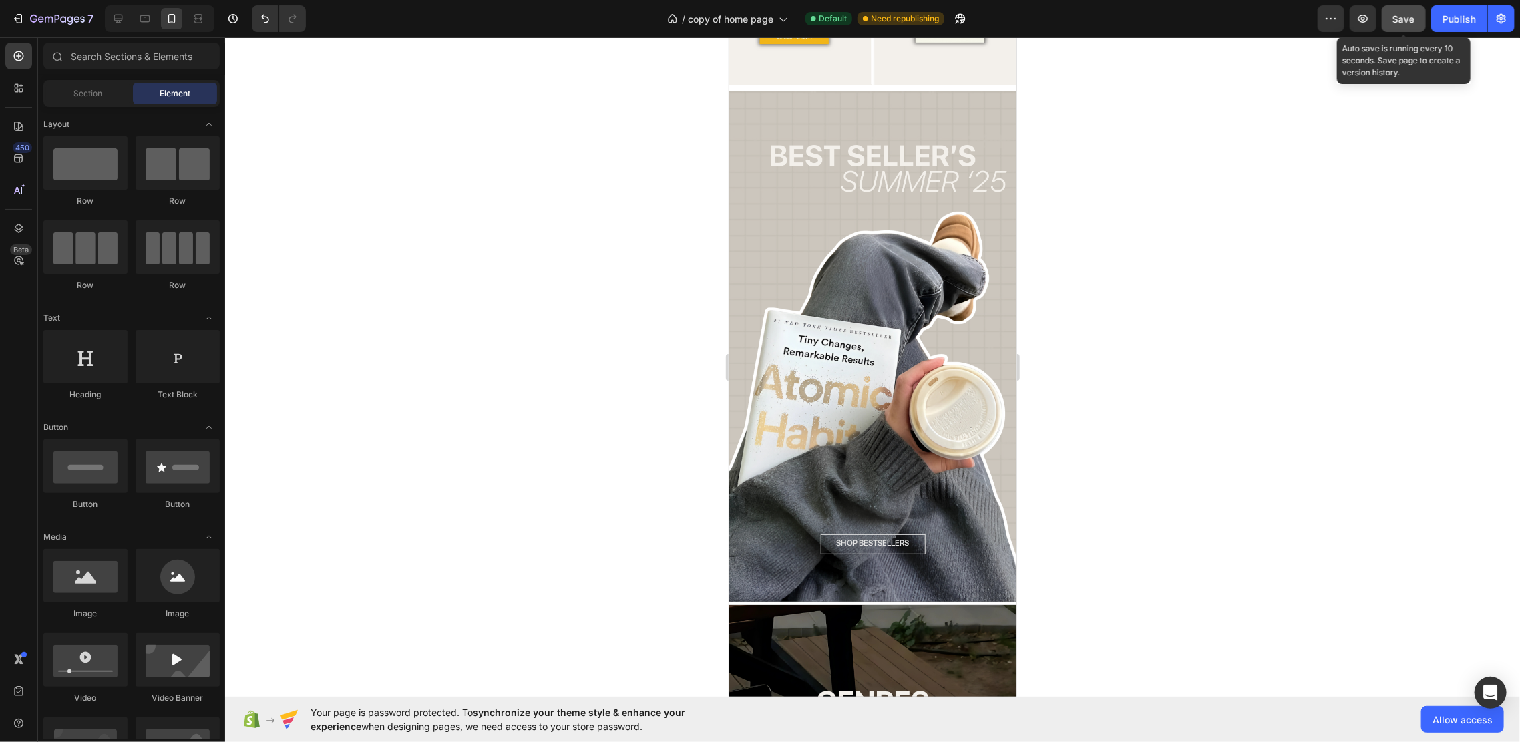
click at [1389, 25] on button "Save" at bounding box center [1404, 18] width 44 height 27
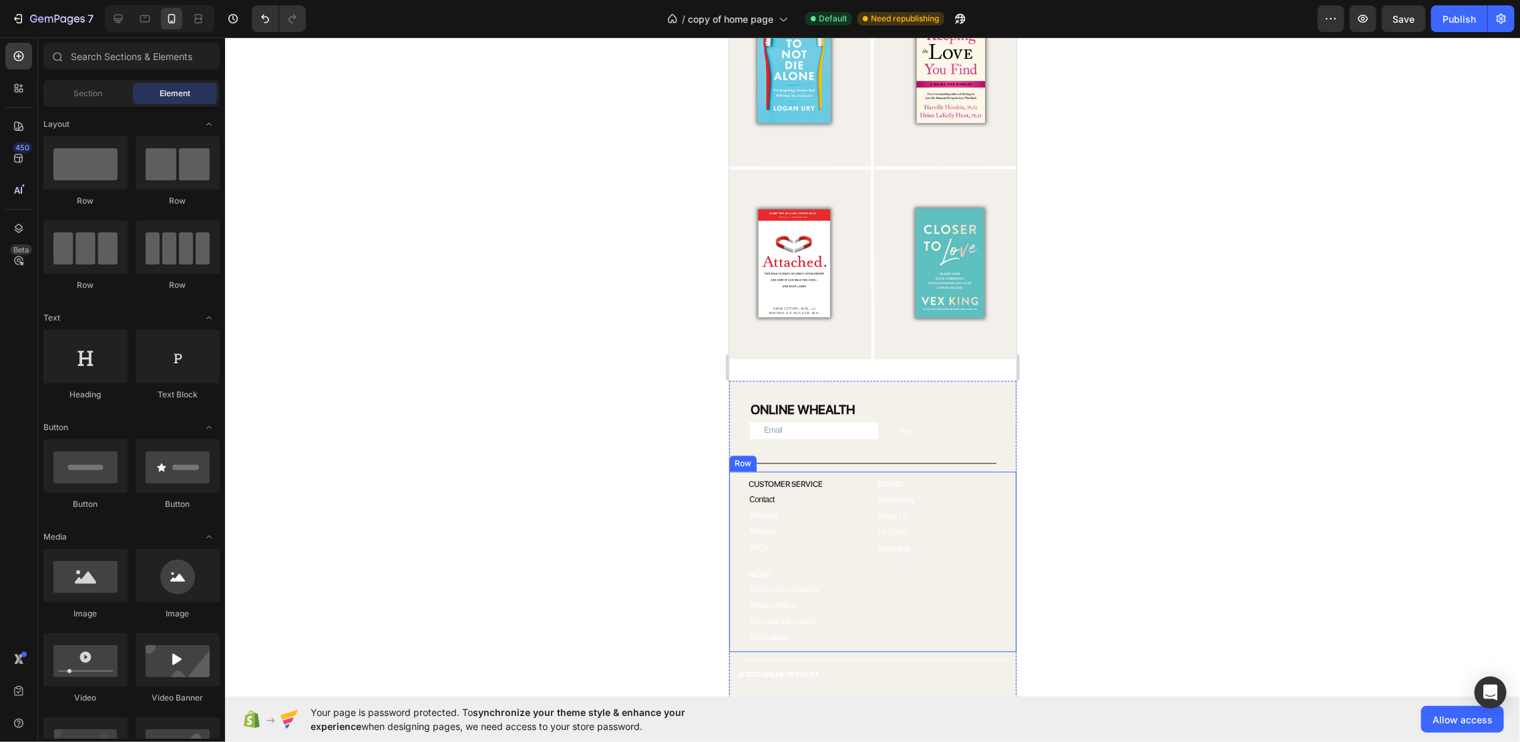
scroll to position [1779, 0]
